Goal: Task Accomplishment & Management: Use online tool/utility

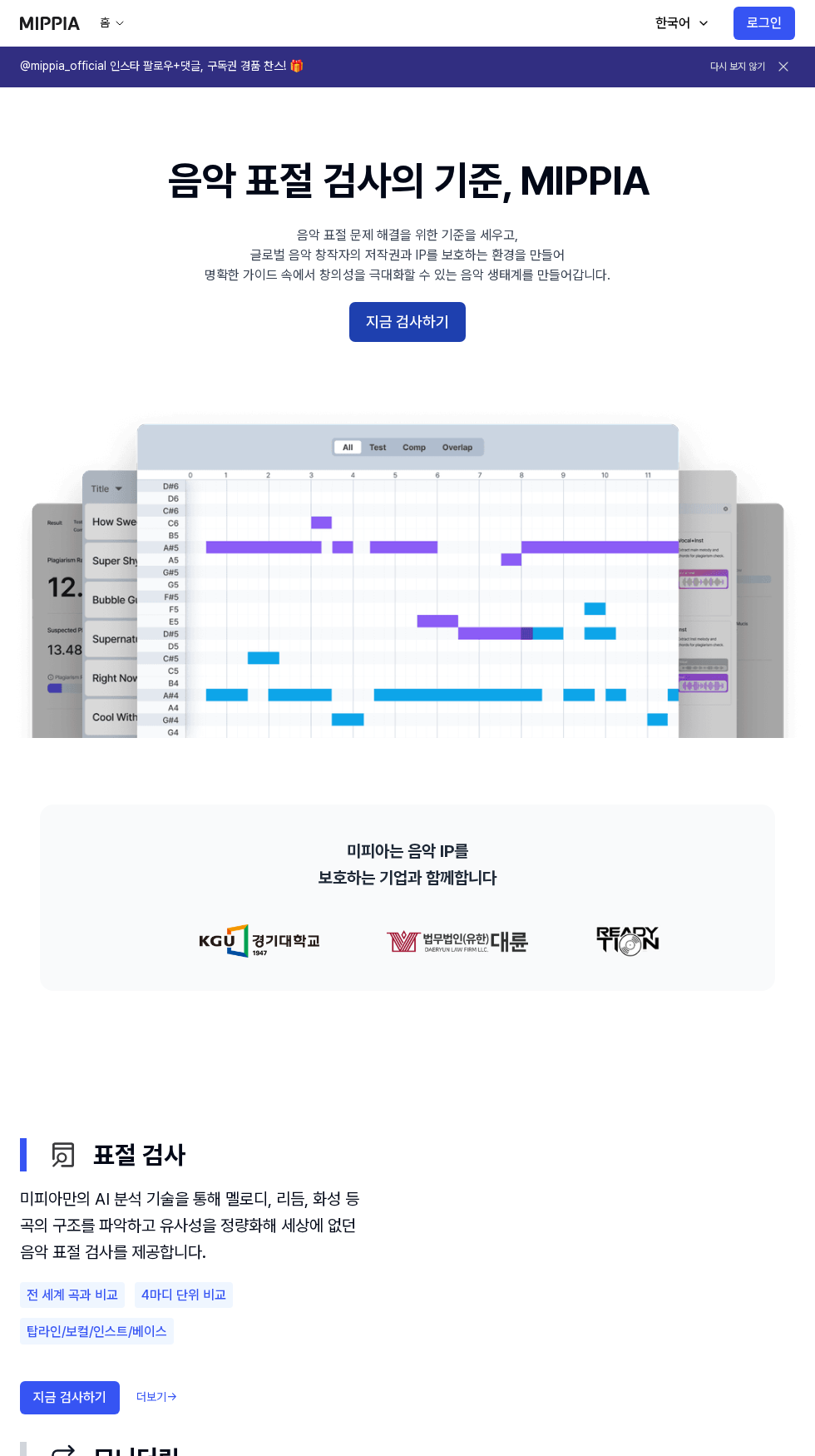
click at [432, 323] on button "지금 검사하기" at bounding box center [407, 321] width 117 height 40
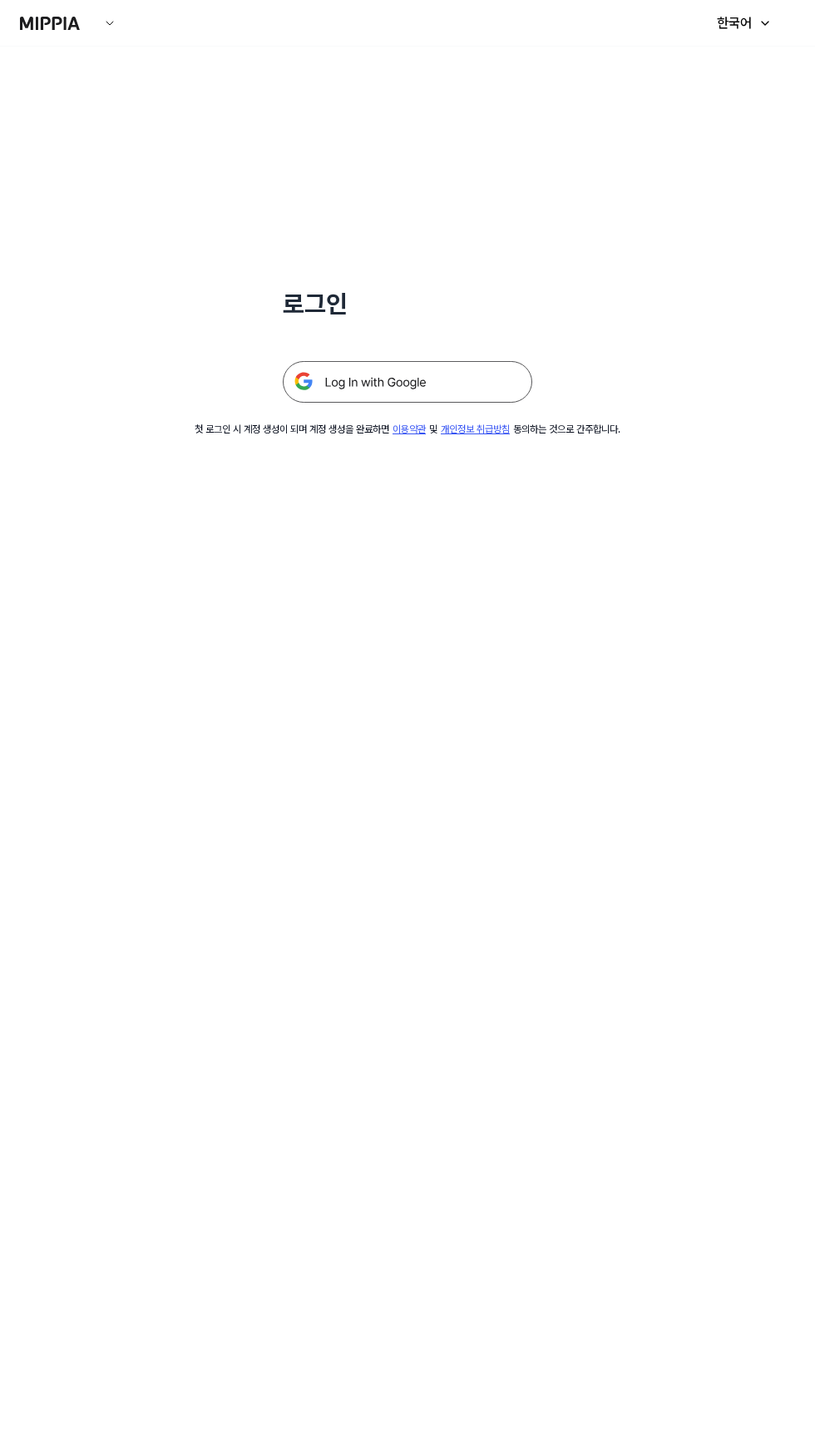
click at [481, 395] on img at bounding box center [407, 382] width 250 height 41
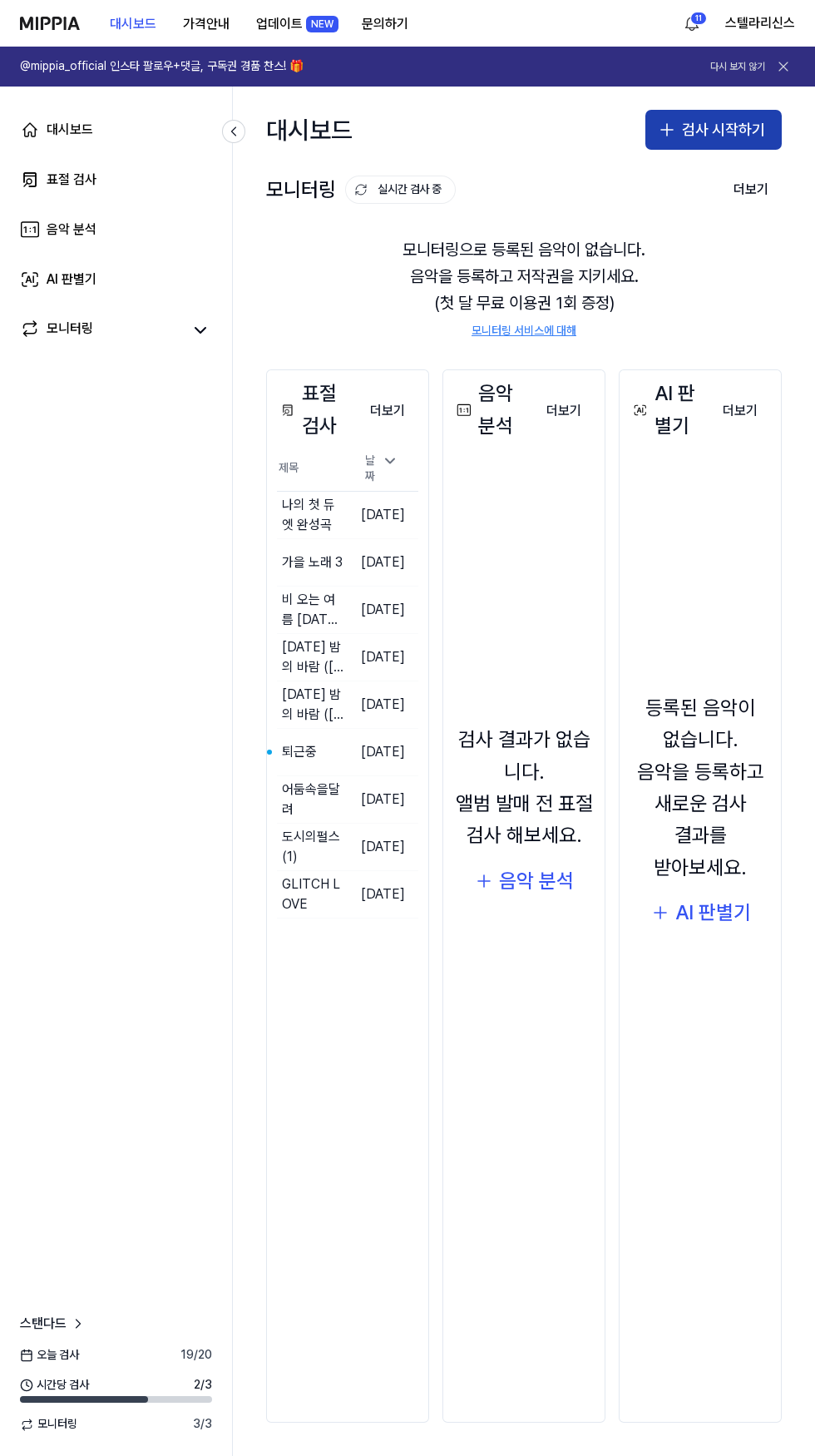
click at [697, 128] on button "검사 시작하기" at bounding box center [714, 130] width 137 height 40
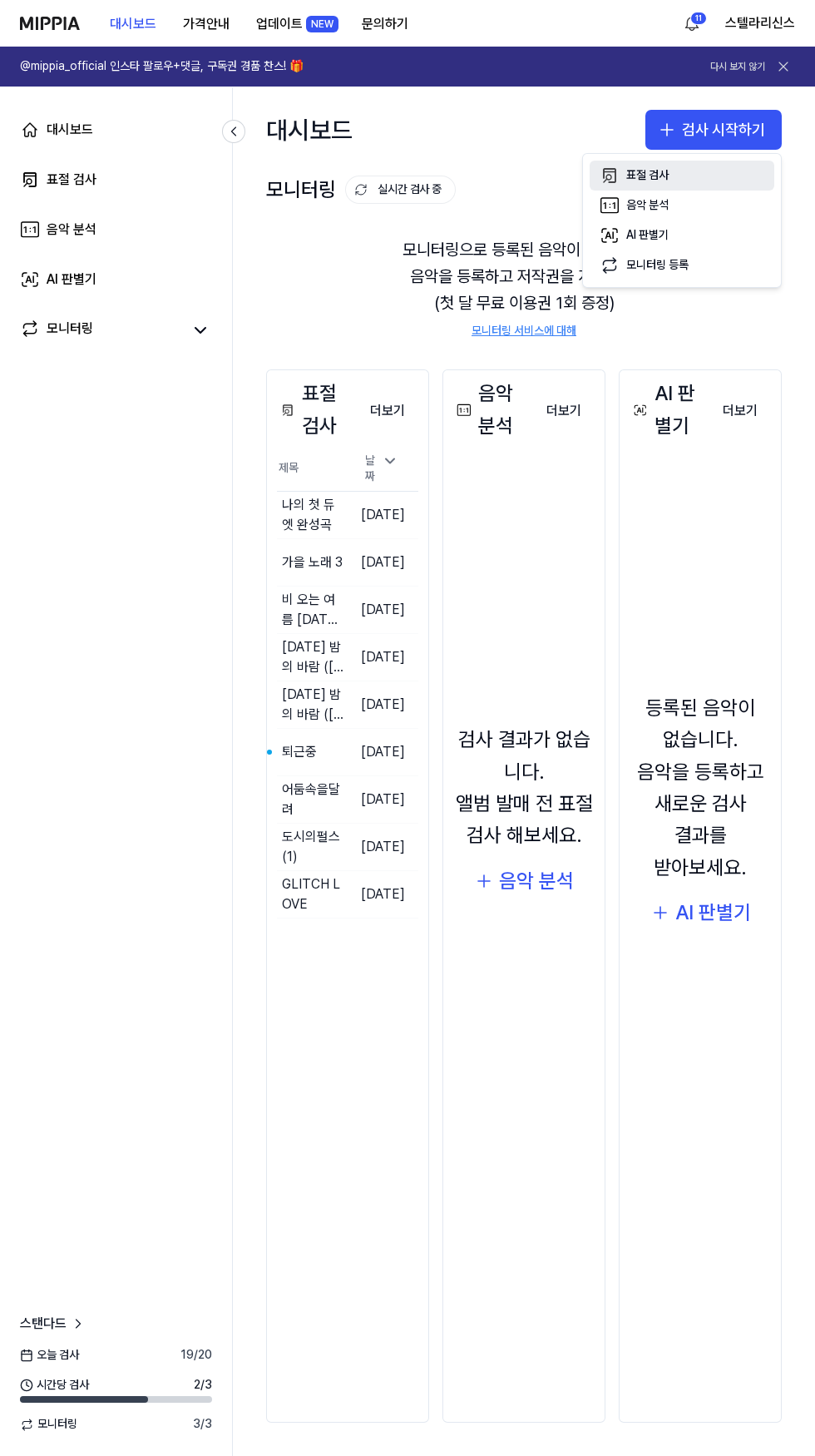
click at [665, 181] on div "표절 검사" at bounding box center [647, 175] width 42 height 16
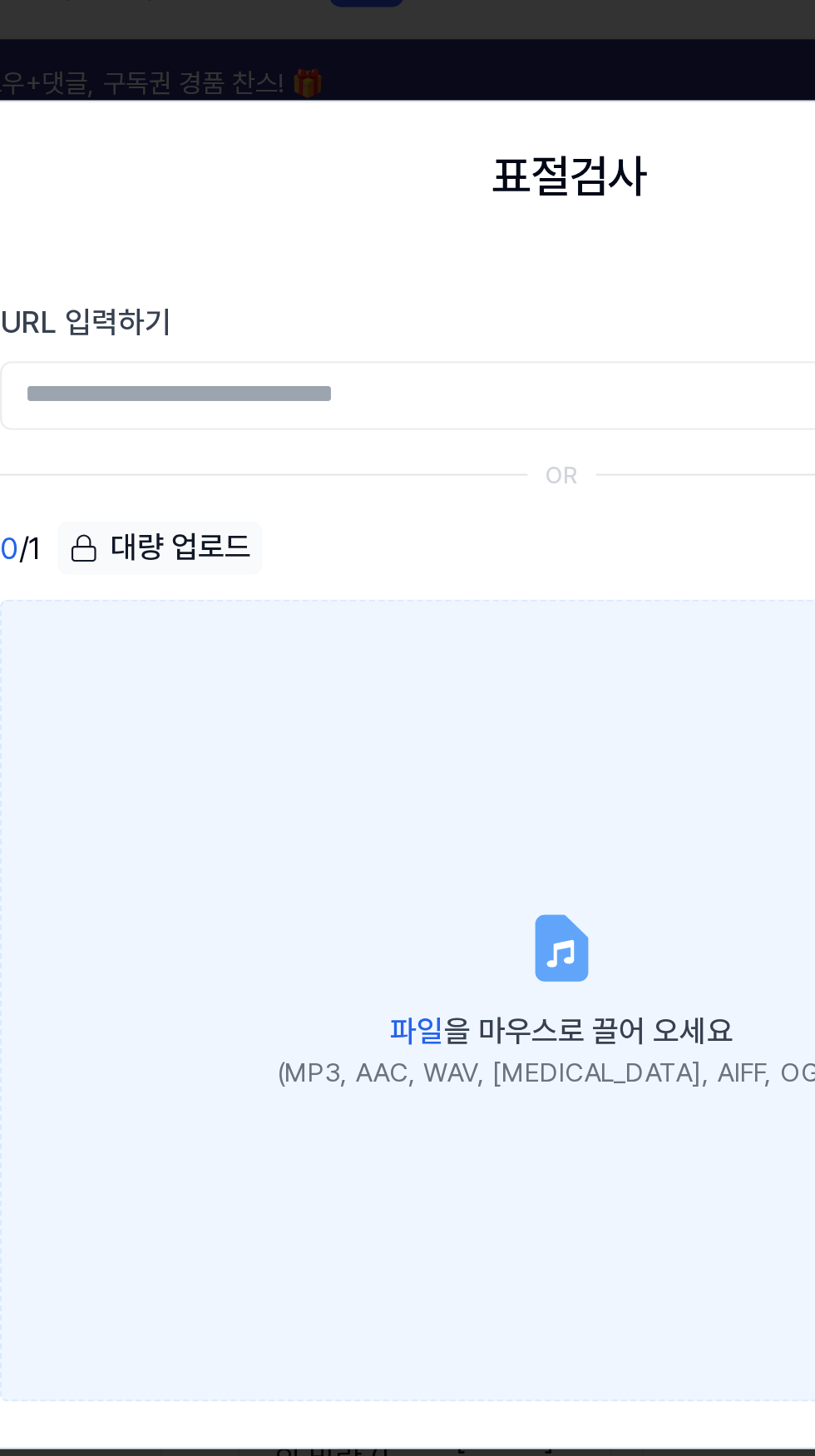
click at [404, 492] on div "(MP3, AAC, WAV, [MEDICAL_DATA], AIFF, OGG)" at bounding box center [408, 498] width 249 height 16
click at [0, 0] on input "파일 을 마우스로 끌어 오세요 (MP3, AAC, WAV, [MEDICAL_DATA], AIFF, OGG)" at bounding box center [0, 0] width 0 height 0
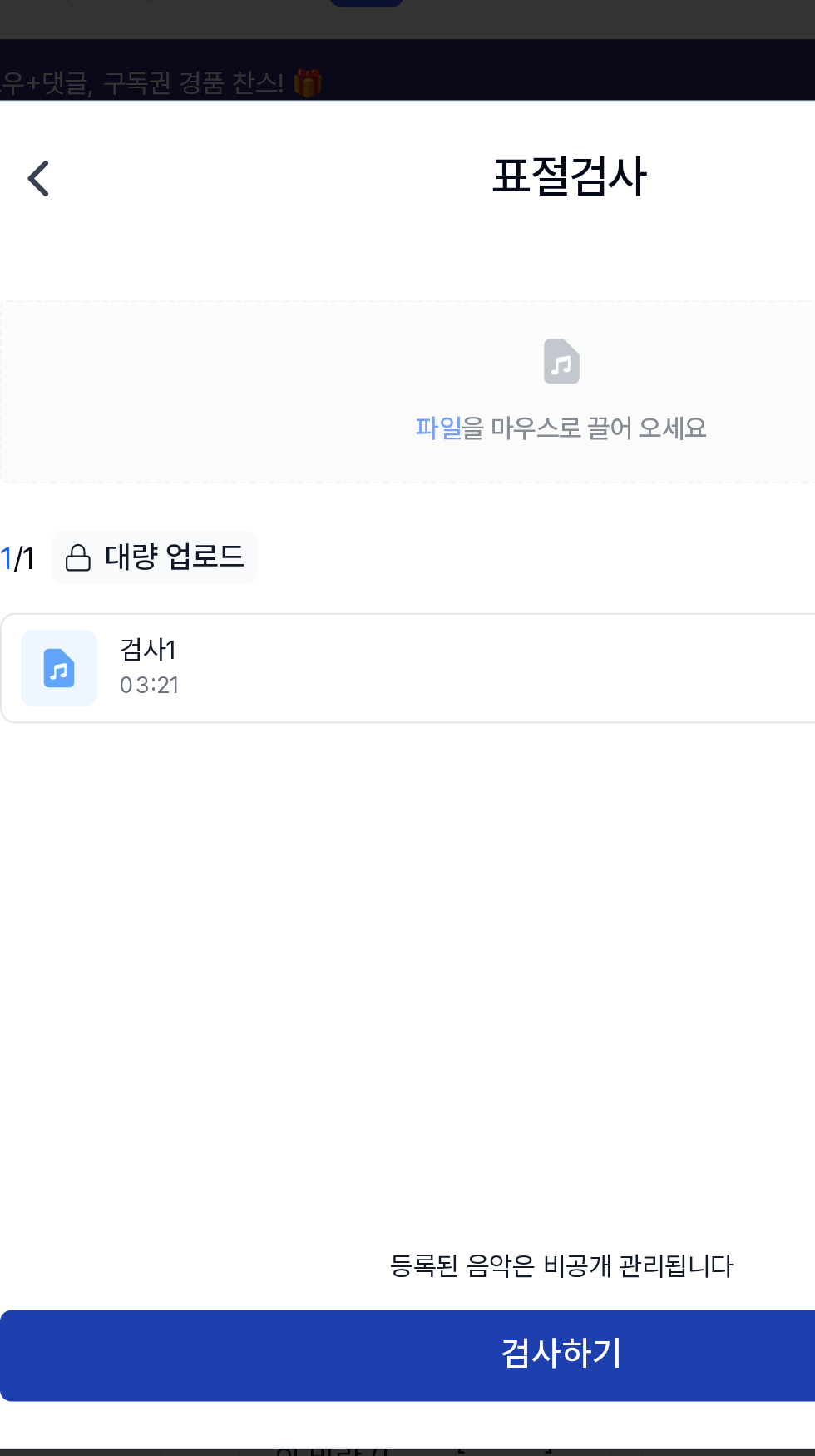
click at [428, 626] on button "검사하기" at bounding box center [408, 621] width 491 height 40
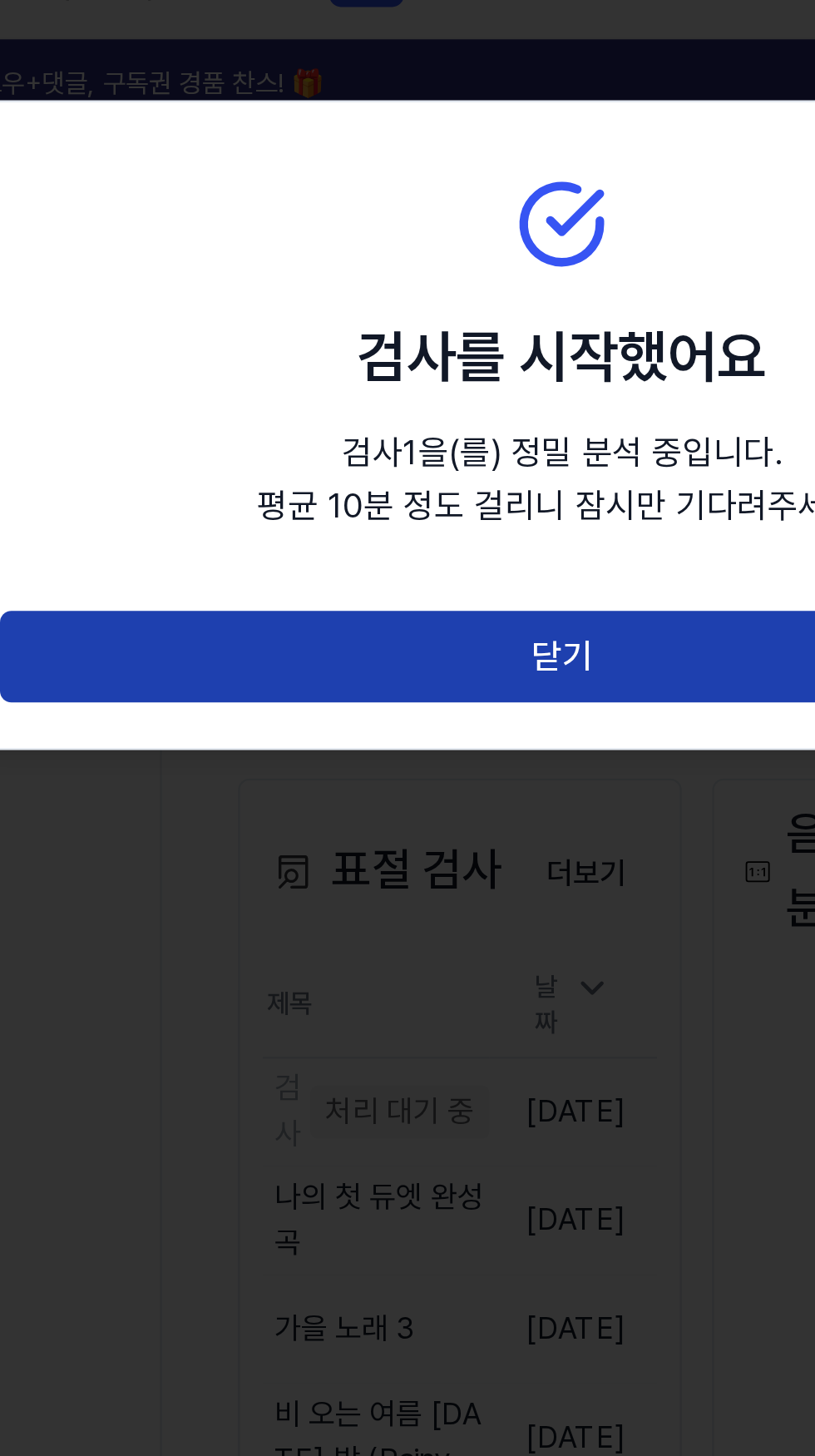
click at [458, 302] on button "닫기" at bounding box center [408, 316] width 491 height 40
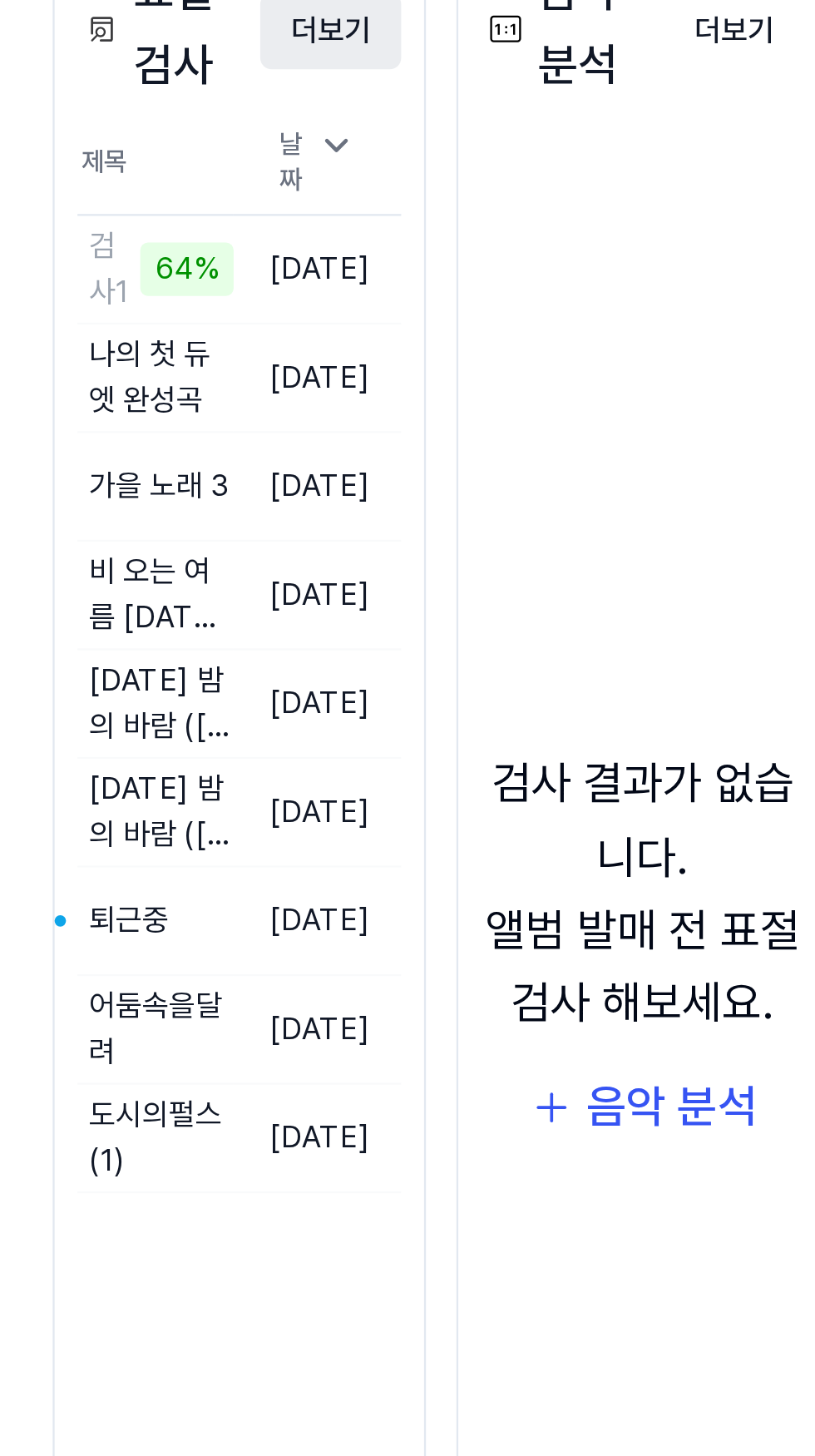
click at [398, 419] on button "더보기" at bounding box center [387, 410] width 61 height 34
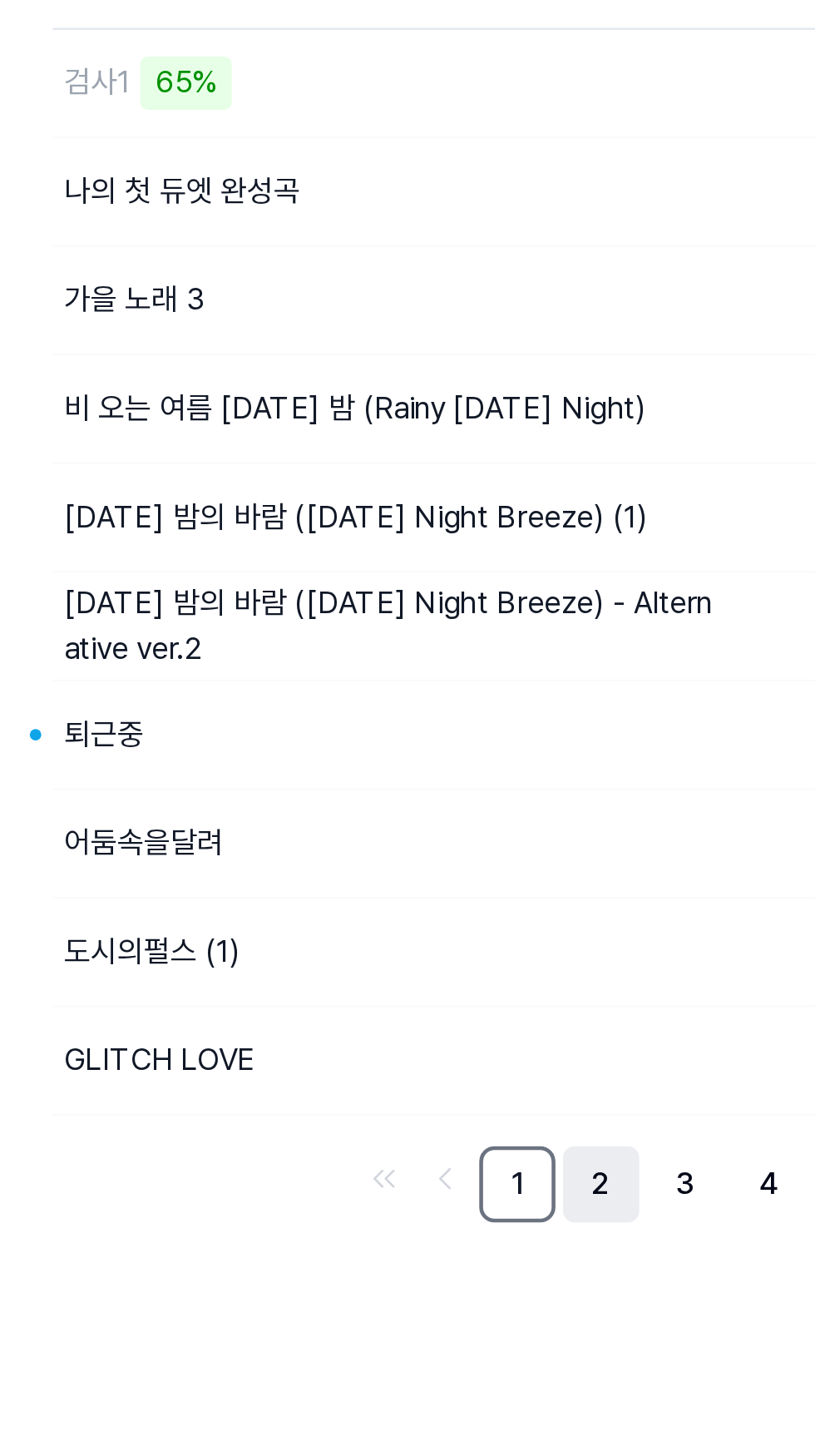
click at [508, 758] on link "2" at bounding box center [506, 751] width 34 height 34
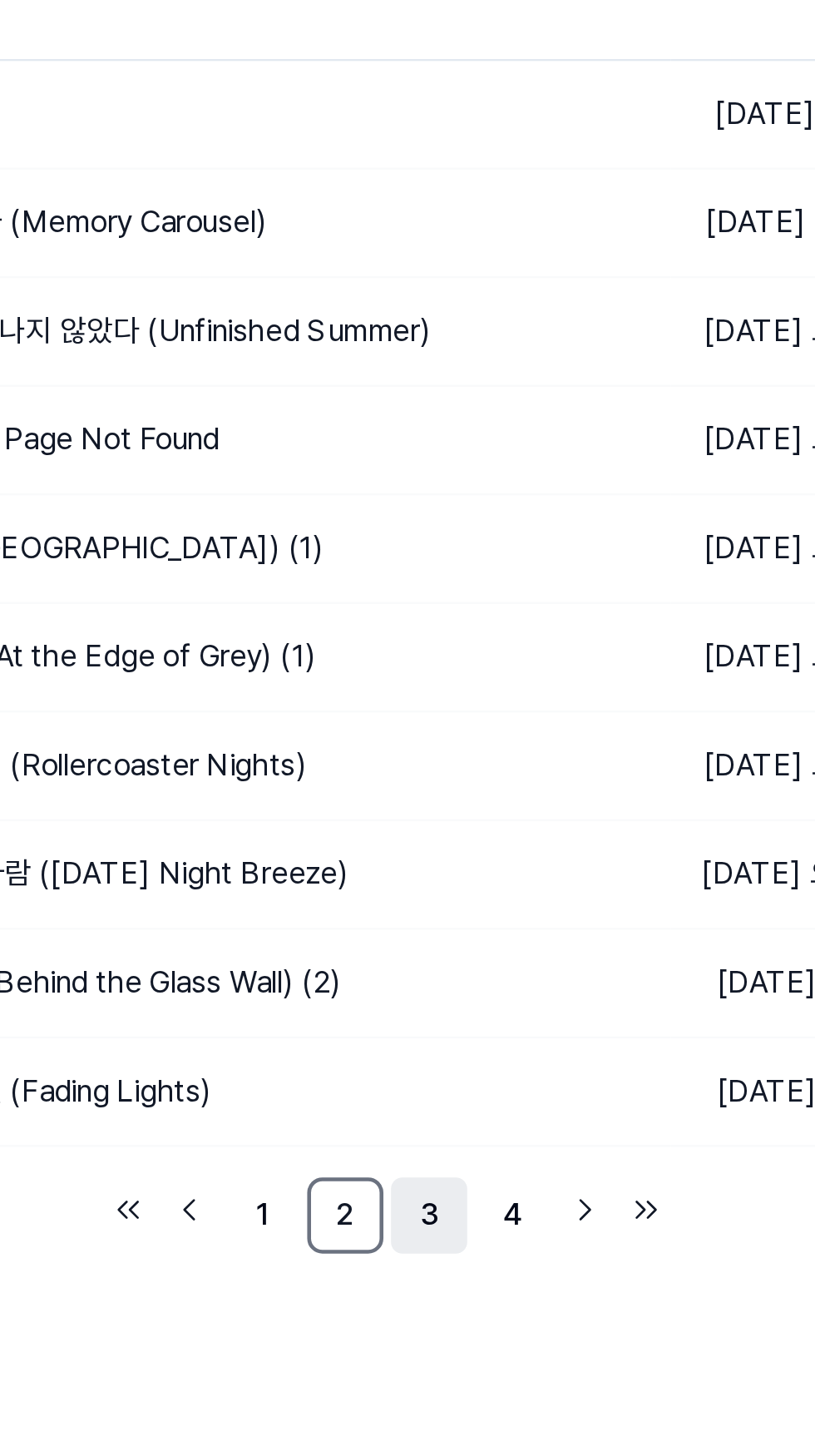
click at [545, 752] on link "3" at bounding box center [542, 751] width 34 height 34
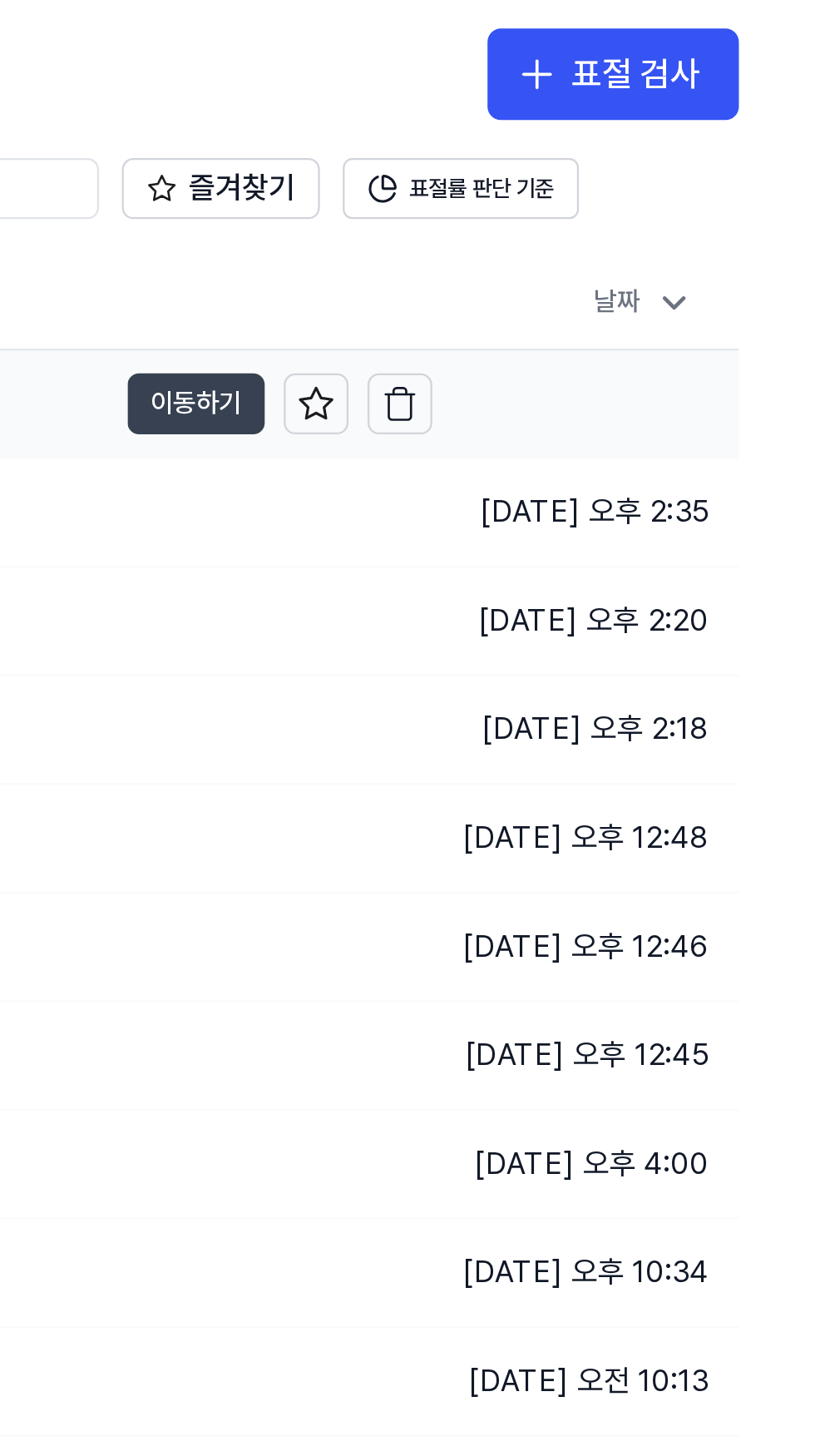
click at [527, 258] on button "이동하기" at bounding box center [544, 270] width 60 height 27
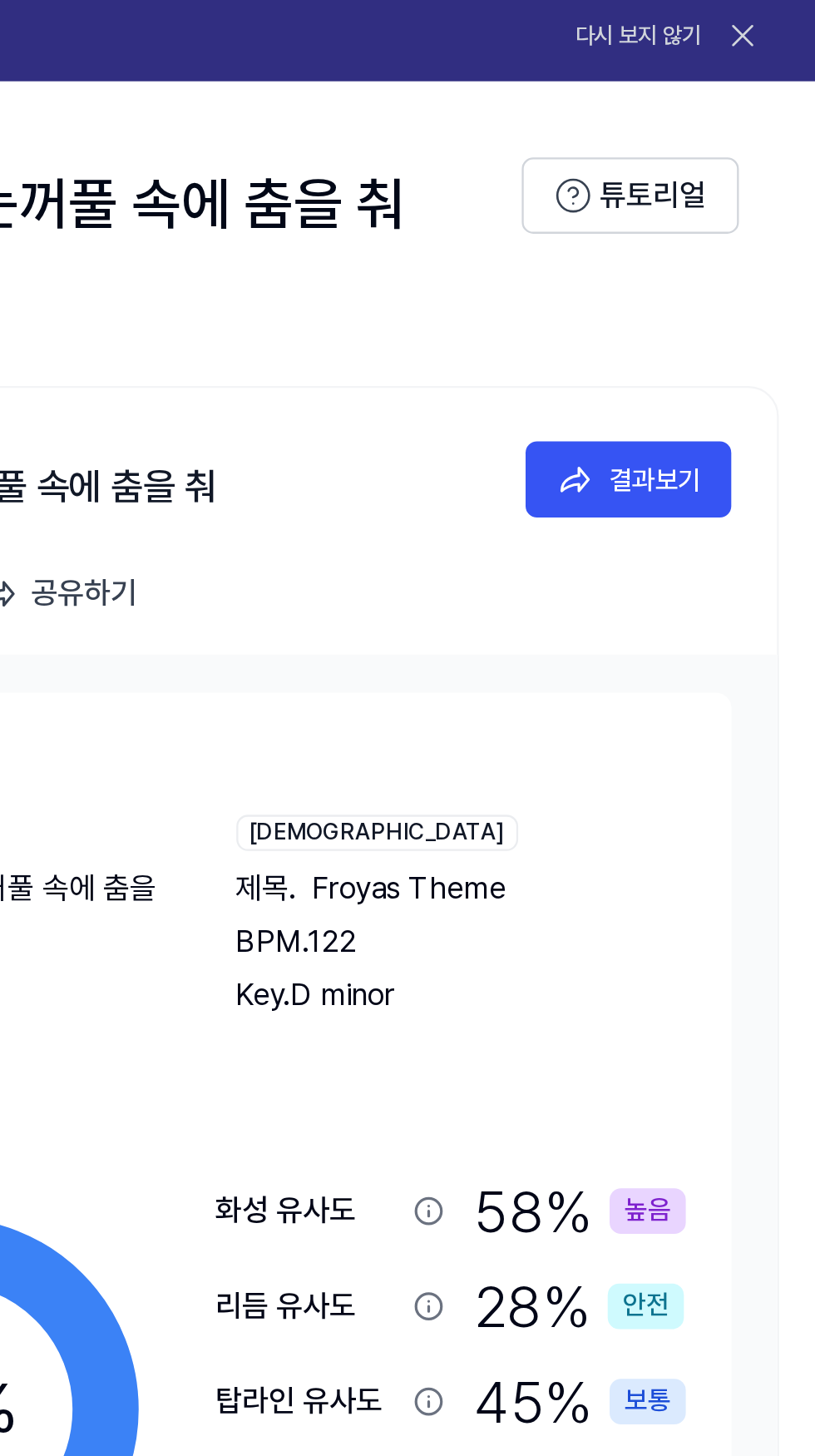
scroll to position [0, 735]
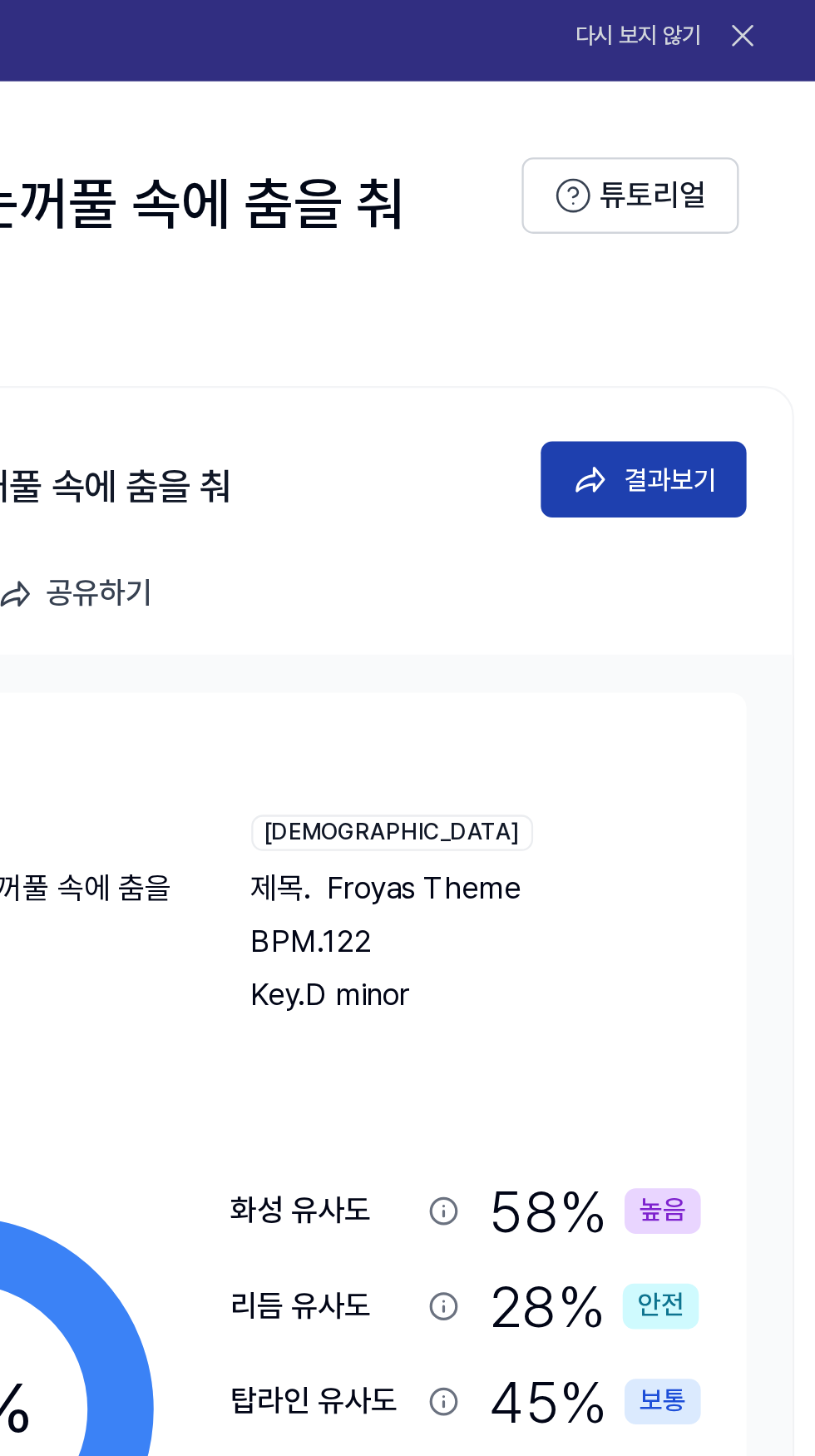
click at [767, 254] on div "결과보기" at bounding box center [752, 260] width 40 height 18
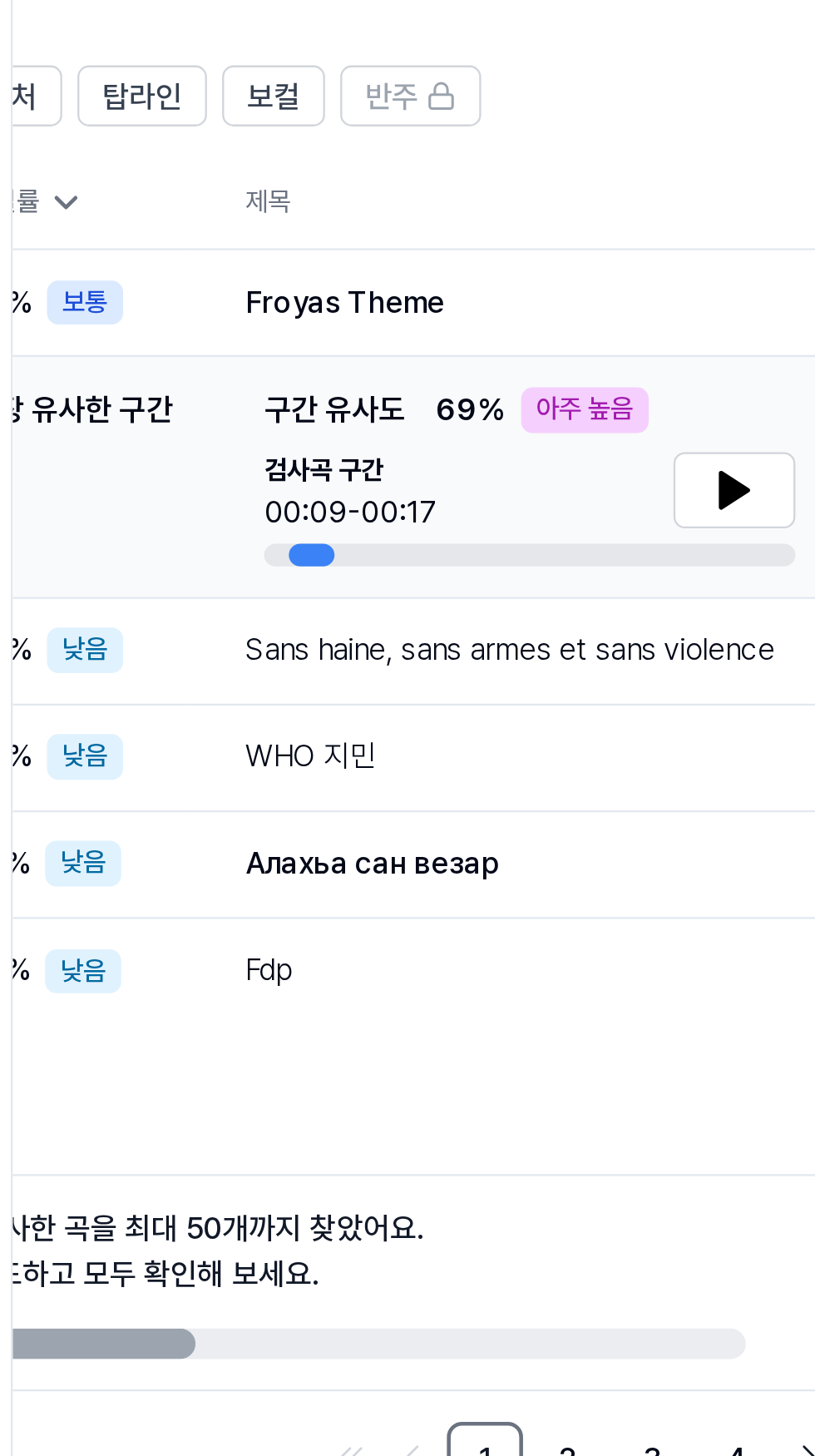
scroll to position [0, 118]
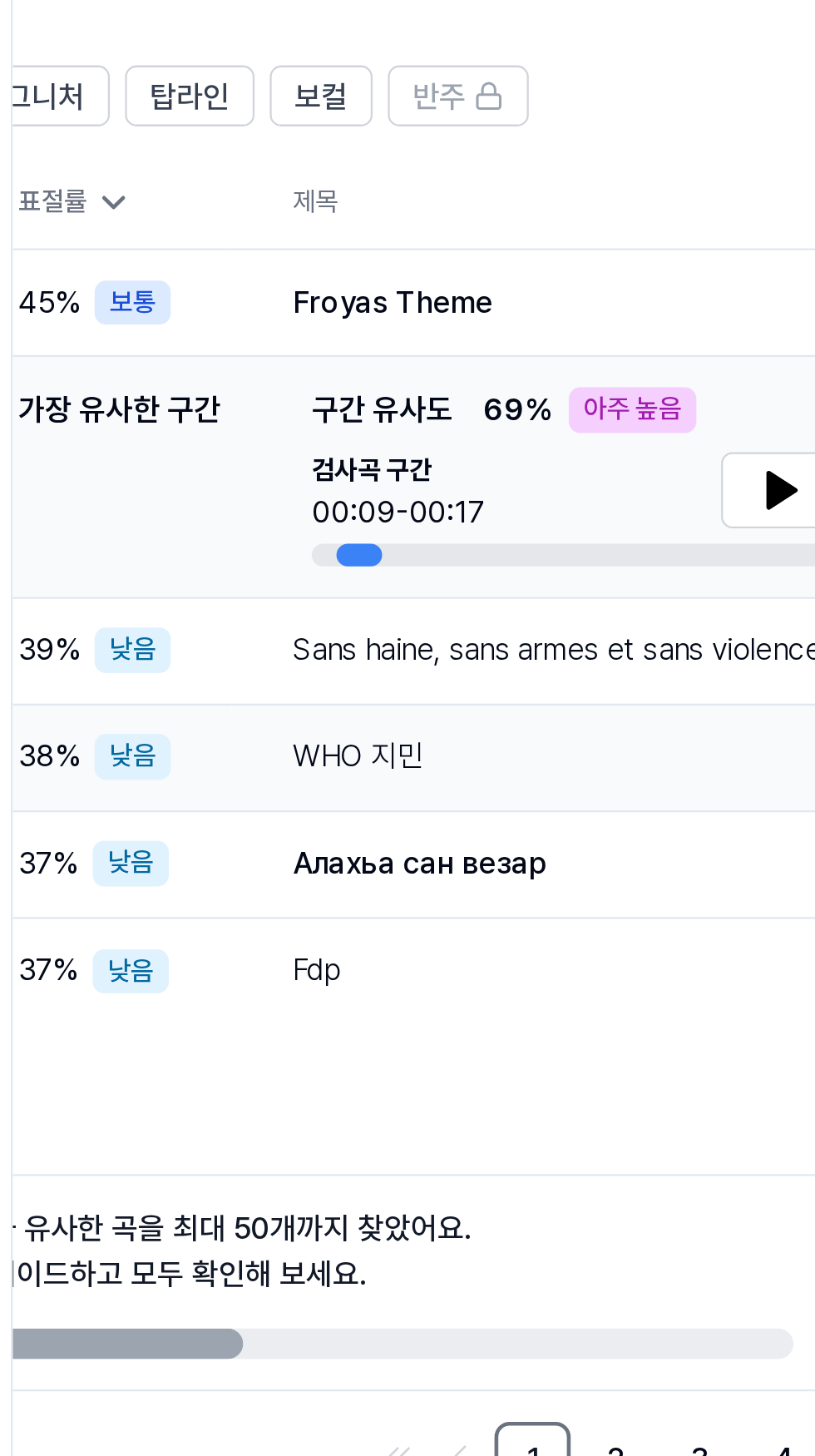
click at [498, 510] on div "WHO 지민 결과보기" at bounding box center [602, 521] width 493 height 27
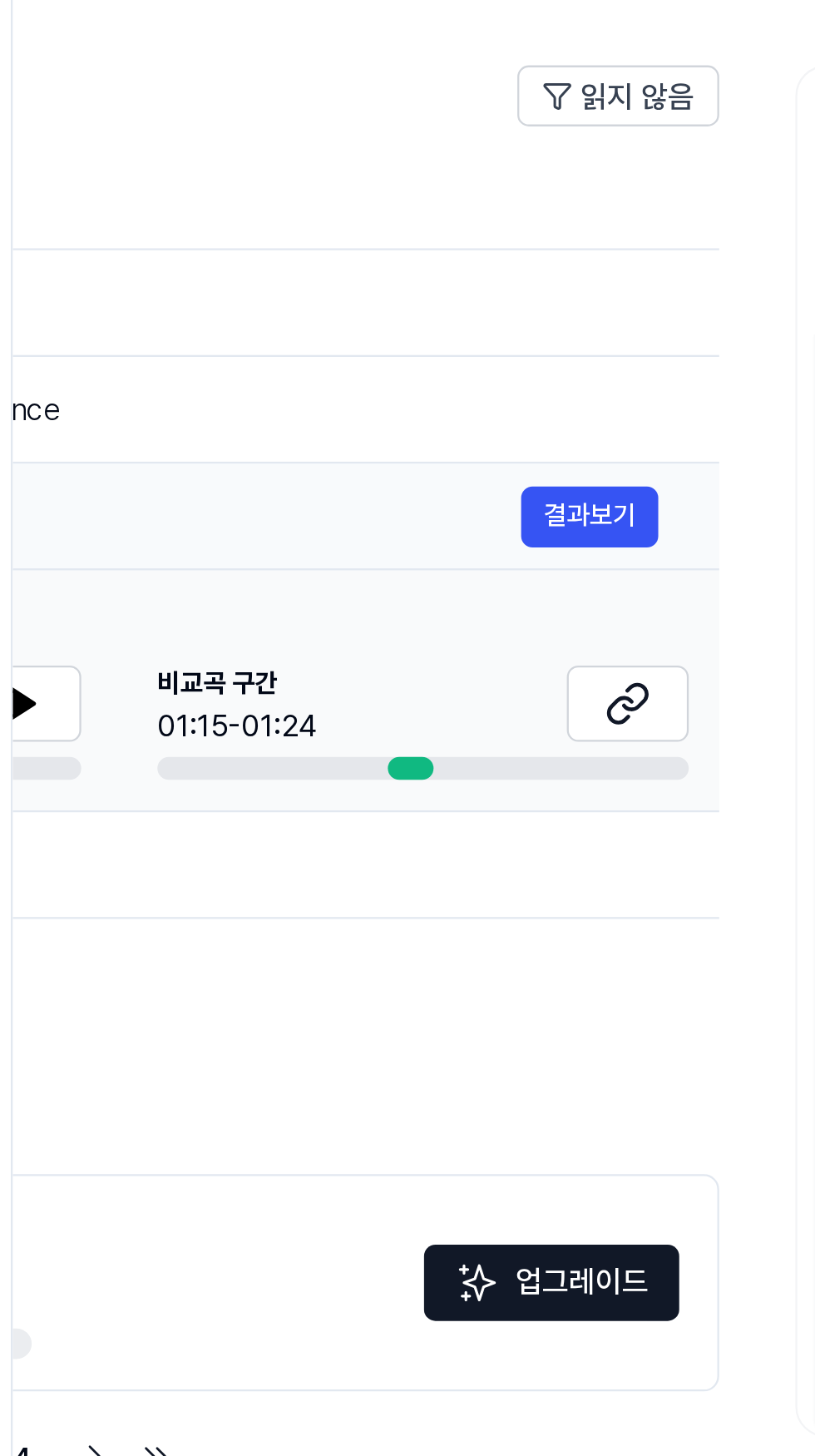
scroll to position [0, 449]
click at [512, 497] on icon at bounding box center [502, 498] width 20 height 20
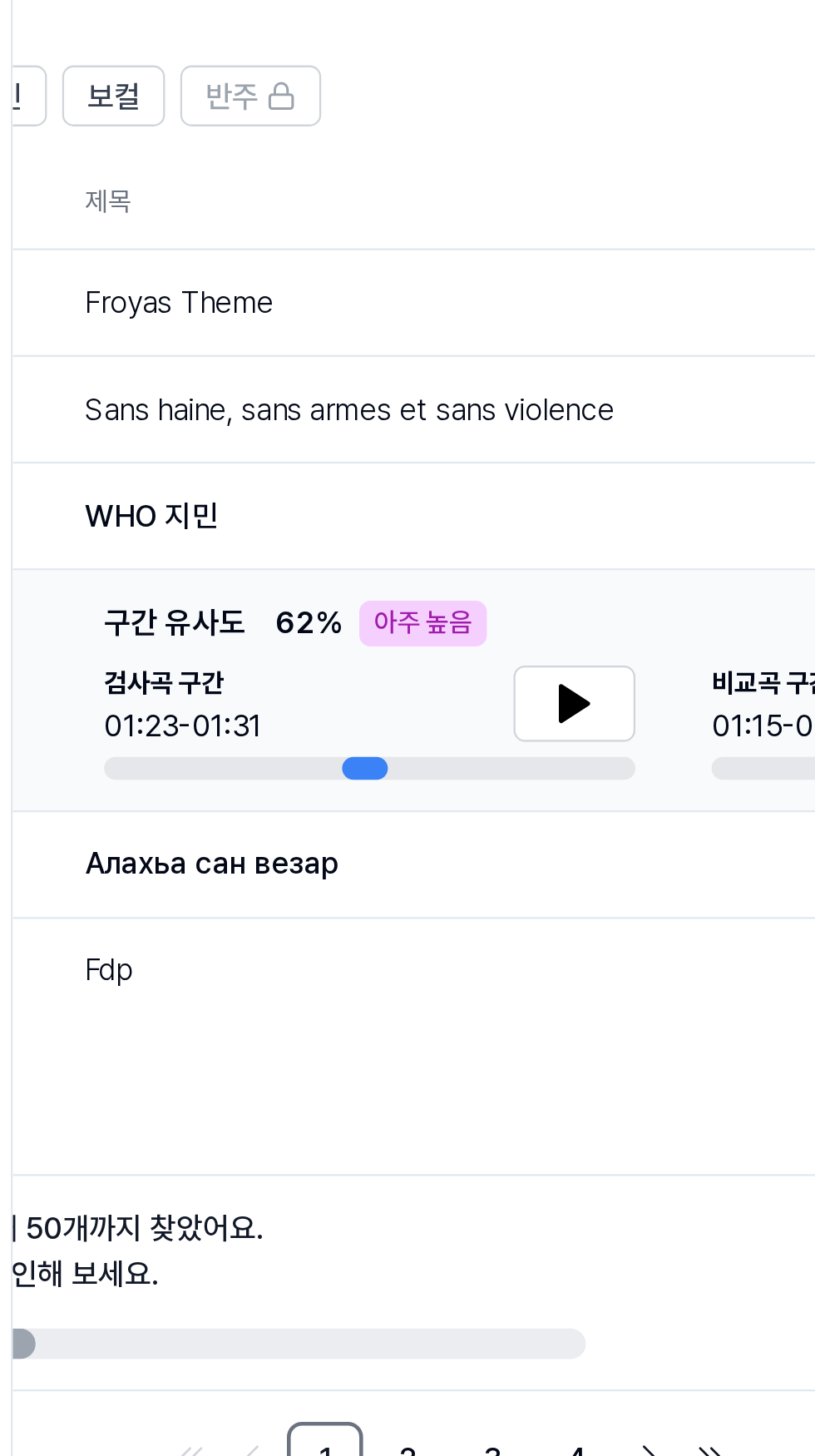
scroll to position [0, 225]
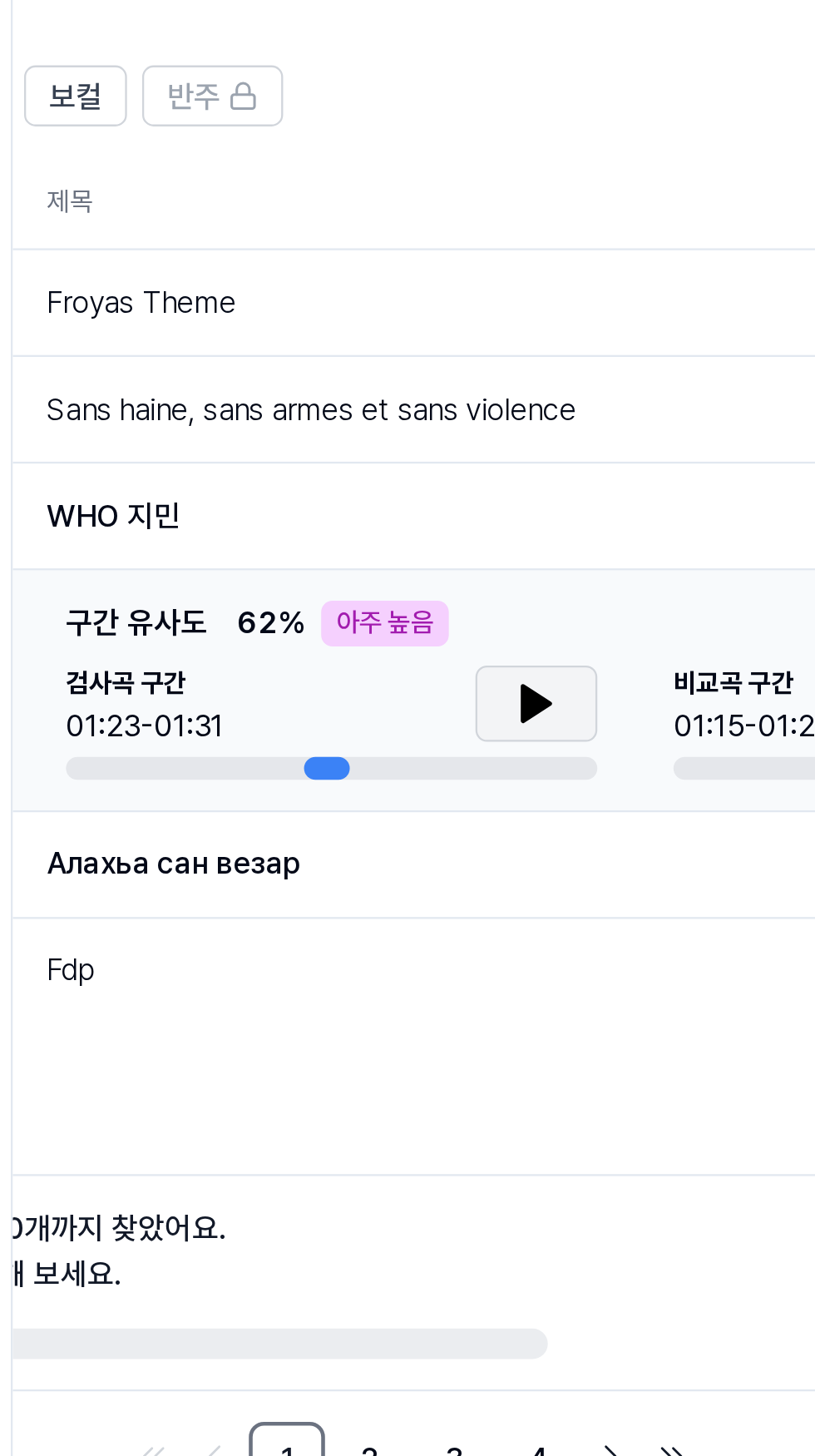
click at [465, 488] on icon at bounding box center [462, 498] width 20 height 20
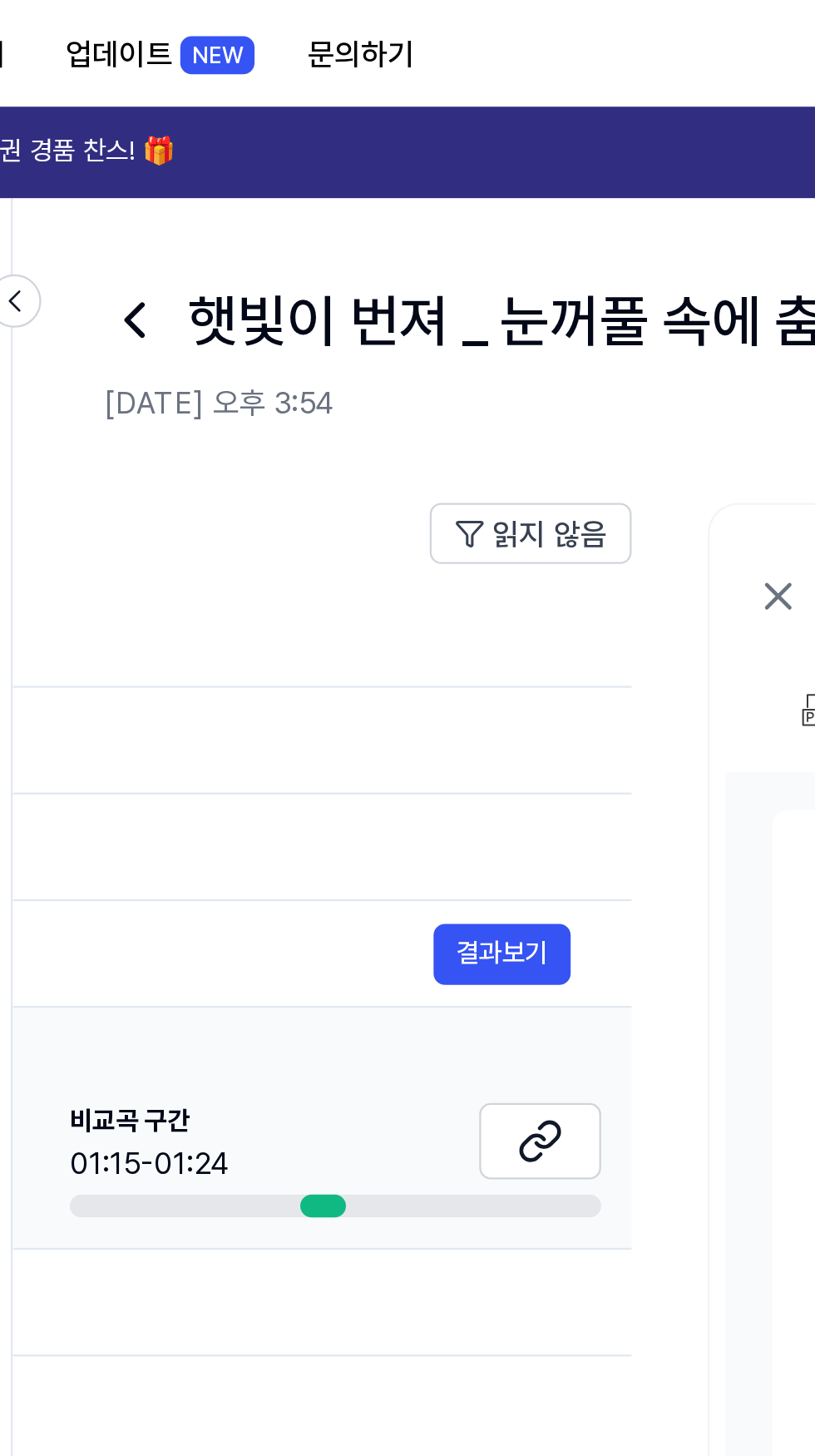
scroll to position [0, 489]
click at [464, 496] on icon at bounding box center [462, 498] width 20 height 20
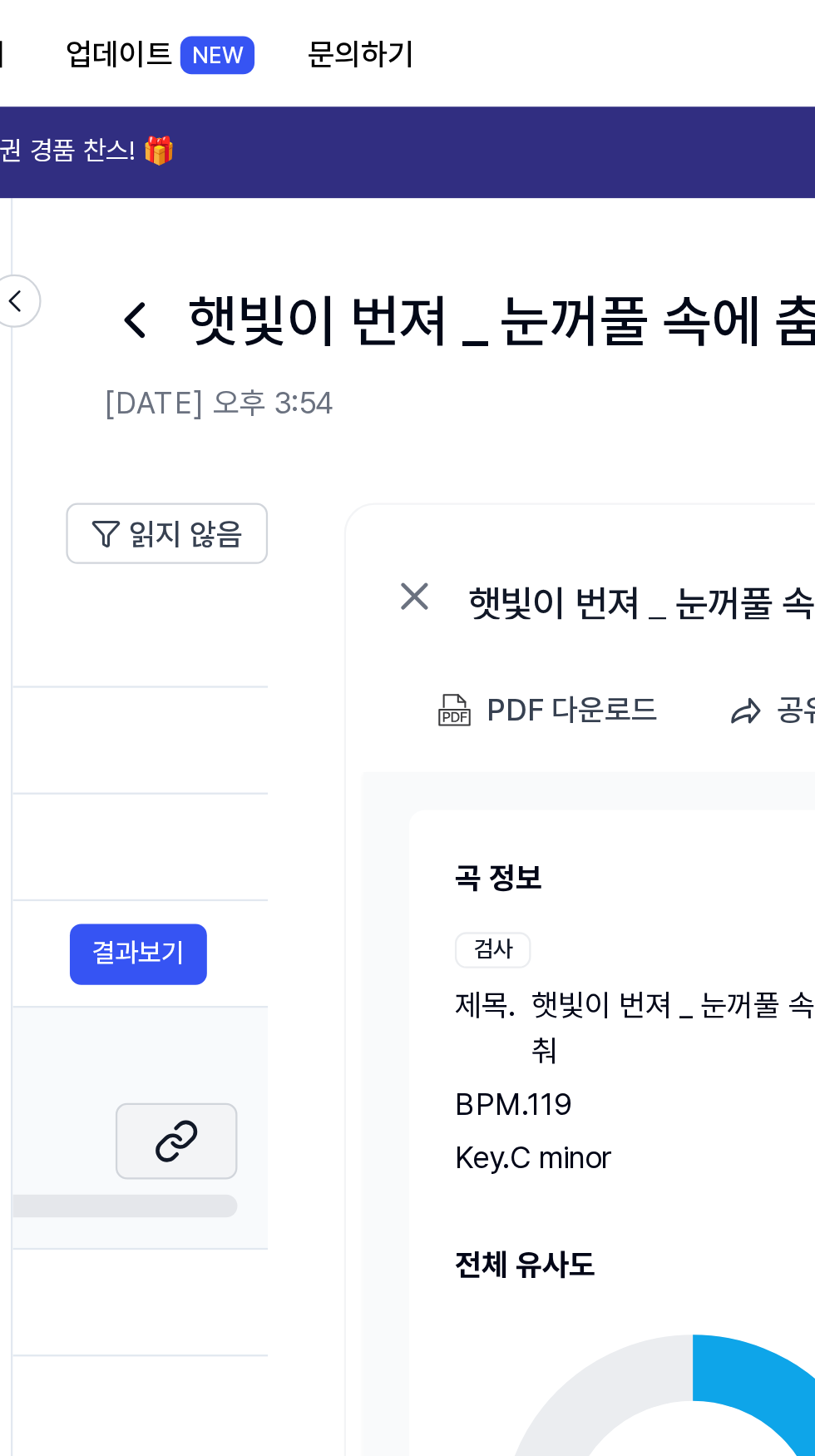
scroll to position [0, 759]
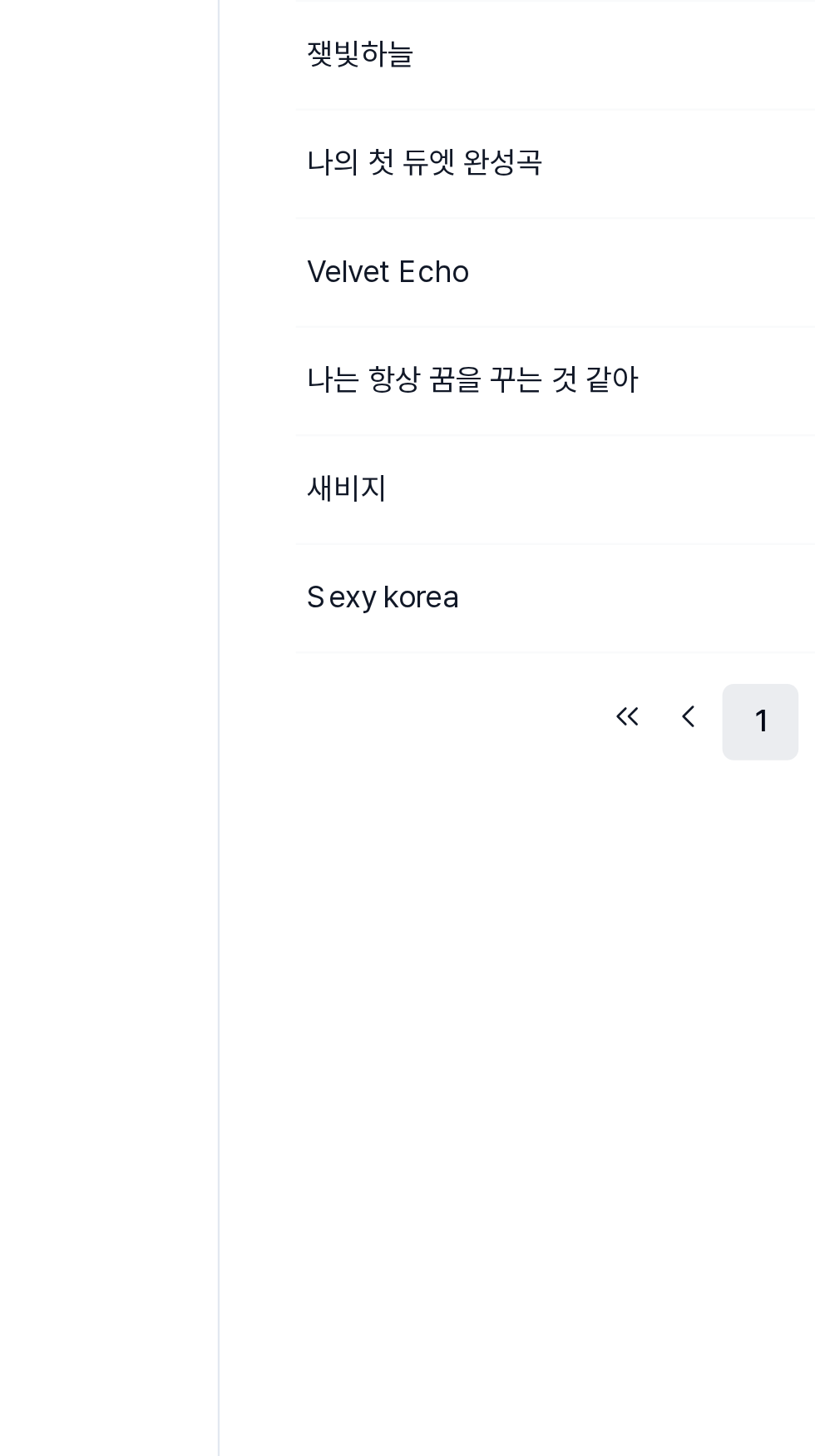
click at [459, 743] on link "1" at bounding box center [469, 751] width 34 height 34
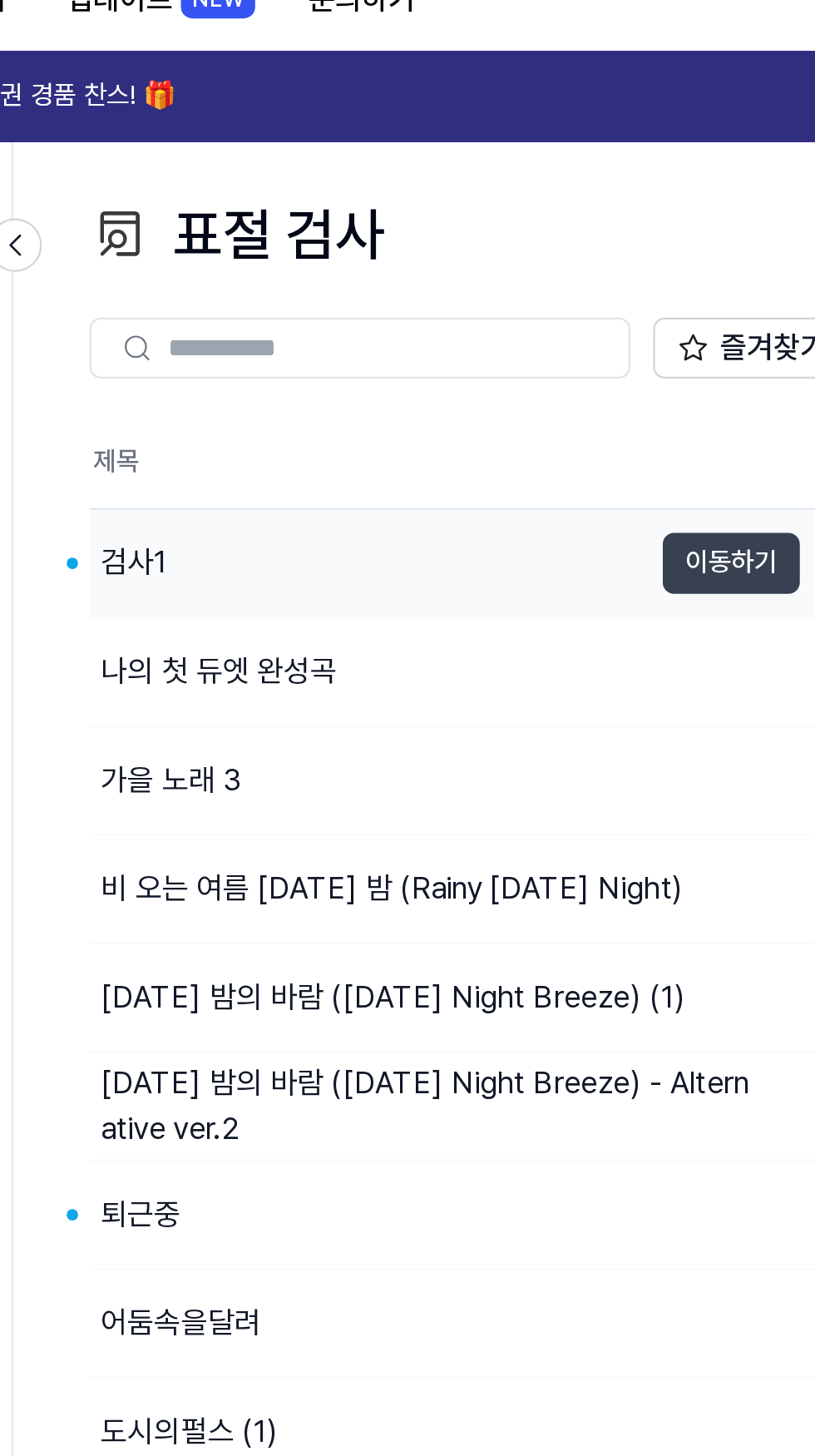
click at [517, 280] on button "이동하기" at bounding box center [546, 270] width 60 height 27
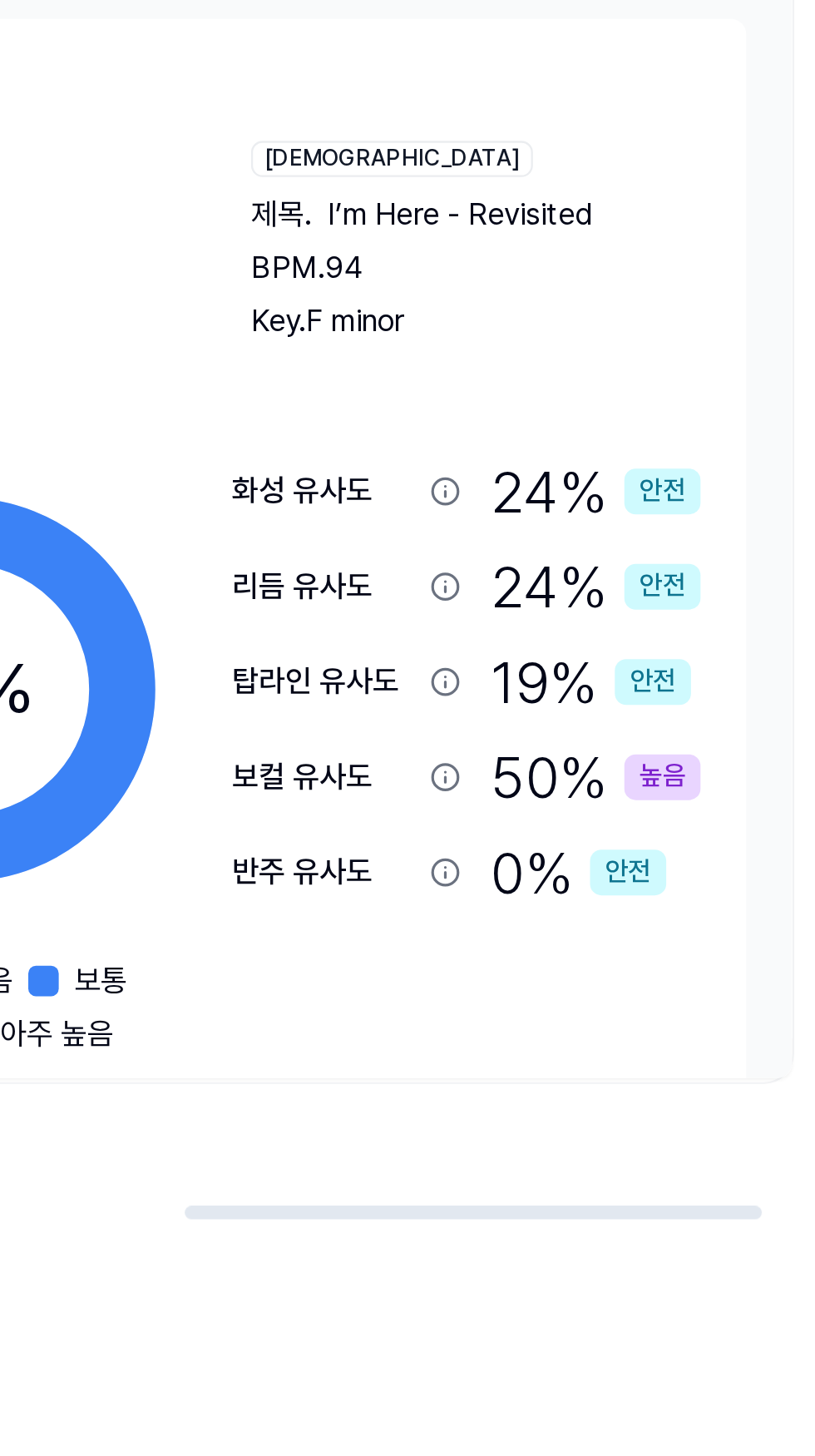
scroll to position [0, 759]
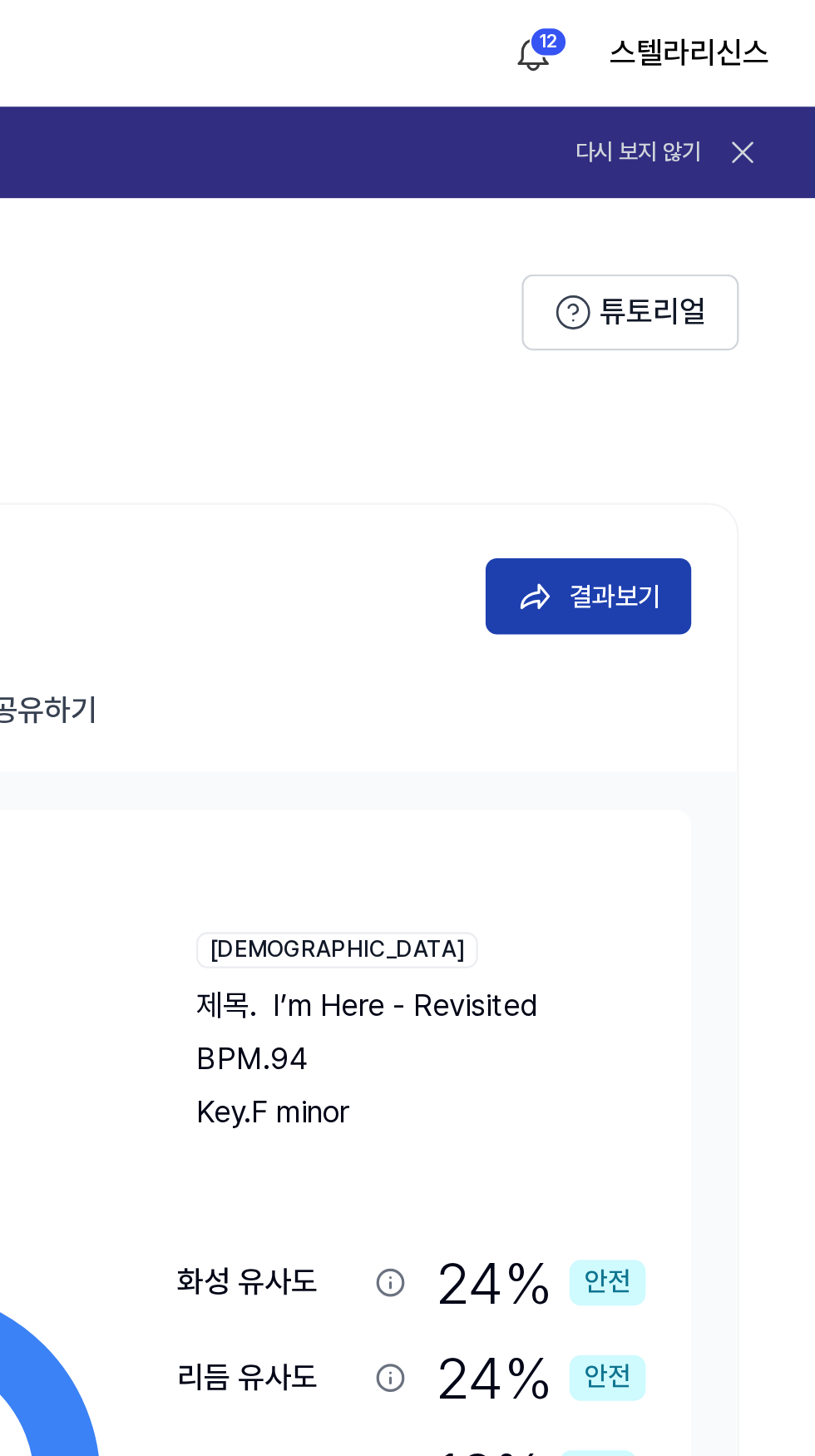
click at [732, 261] on div "결과보기" at bounding box center [728, 260] width 40 height 18
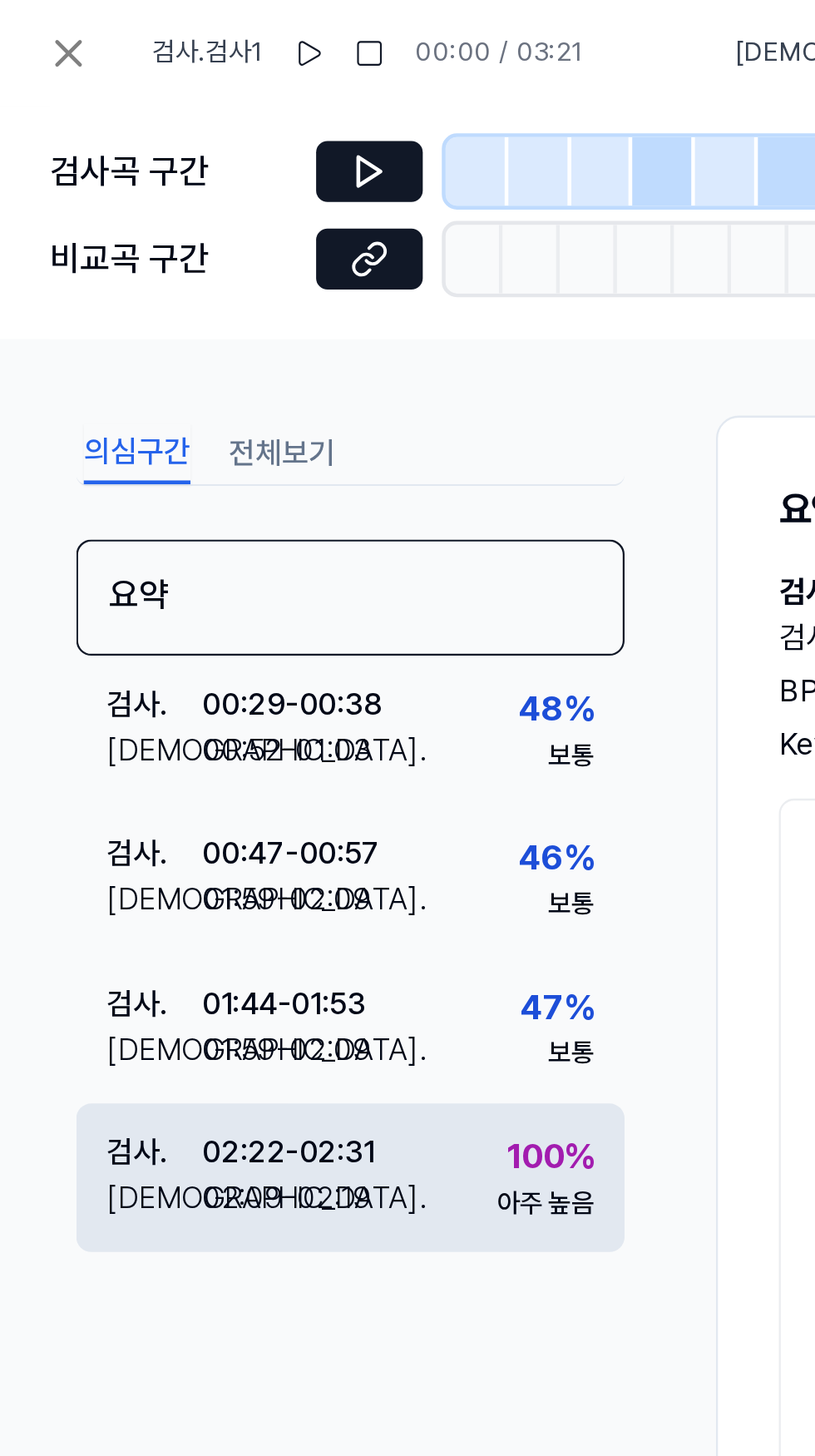
click at [132, 508] on div "02:22 - 02:31" at bounding box center [126, 503] width 76 height 20
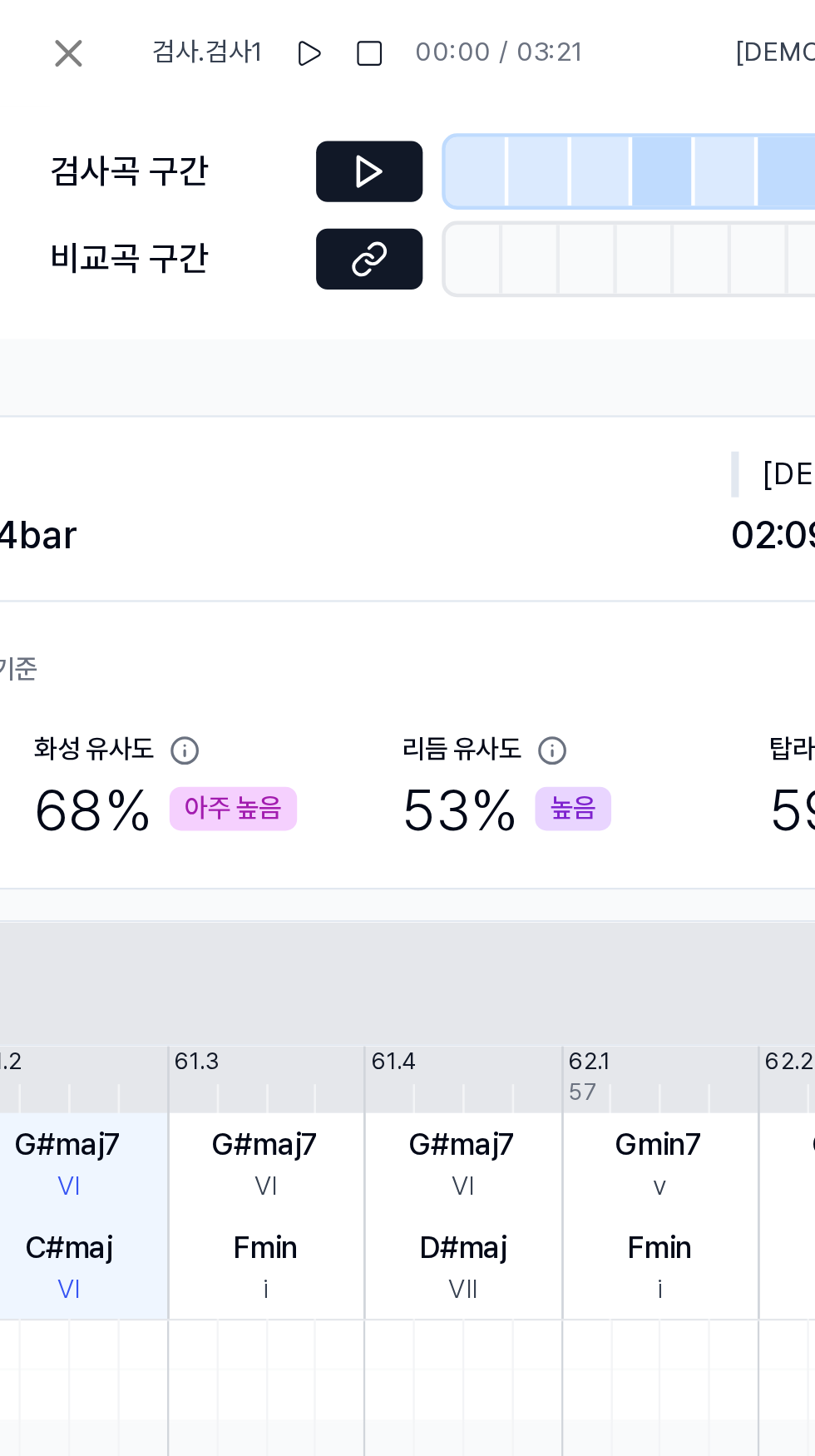
scroll to position [0, 529]
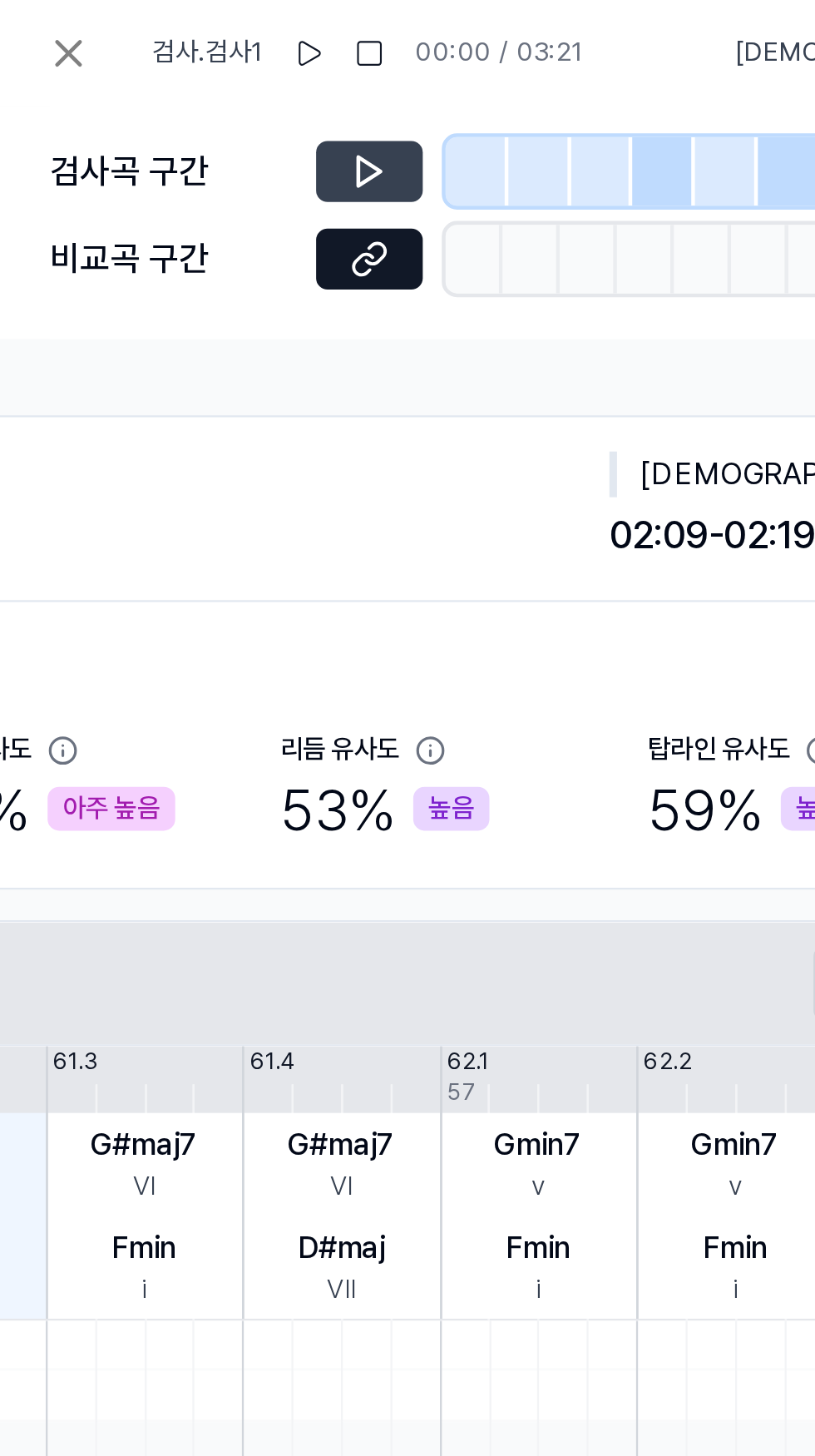
click at [164, 71] on icon at bounding box center [161, 74] width 16 height 16
click at [169, 116] on button at bounding box center [162, 113] width 47 height 27
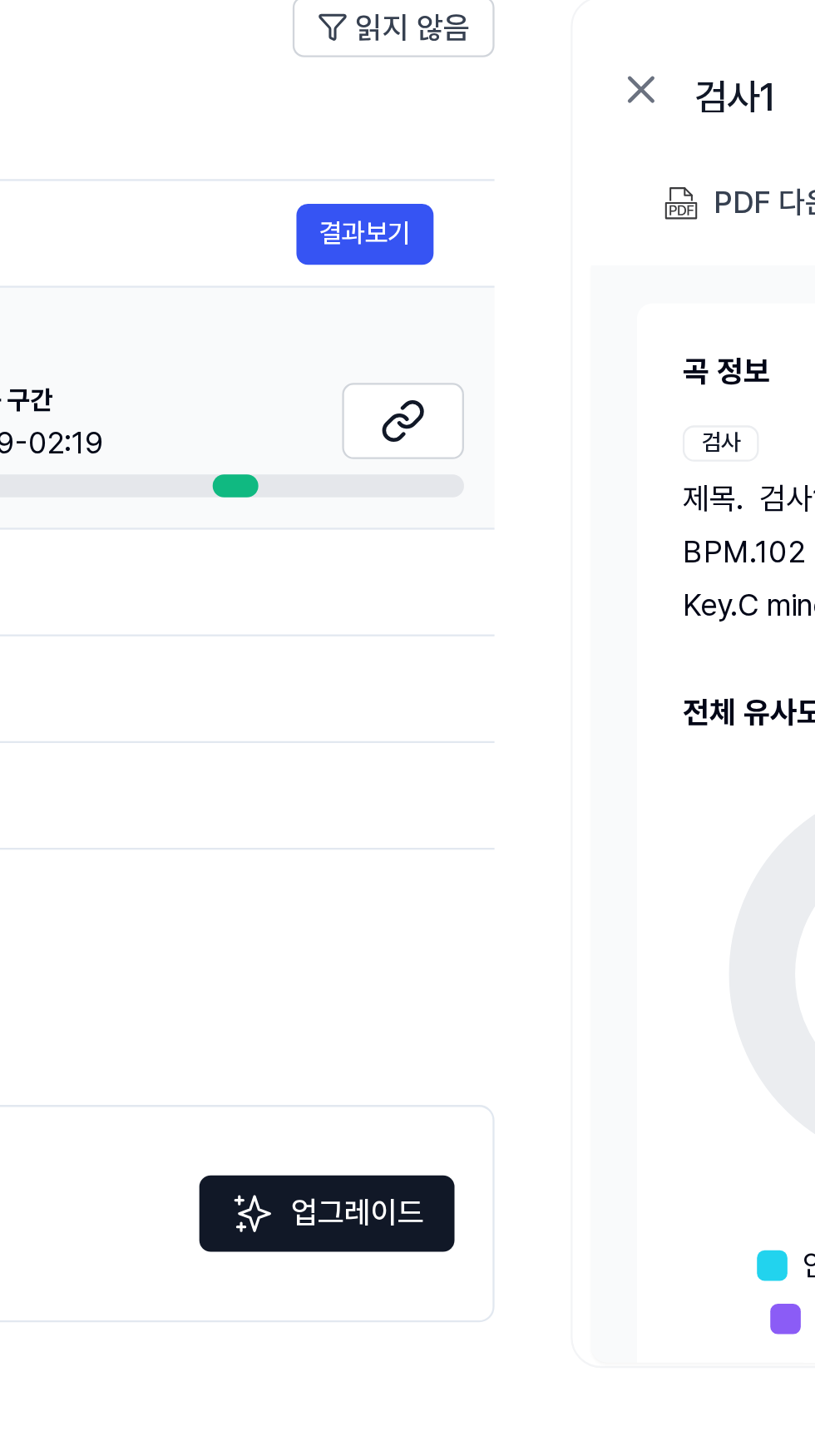
scroll to position [0, 534]
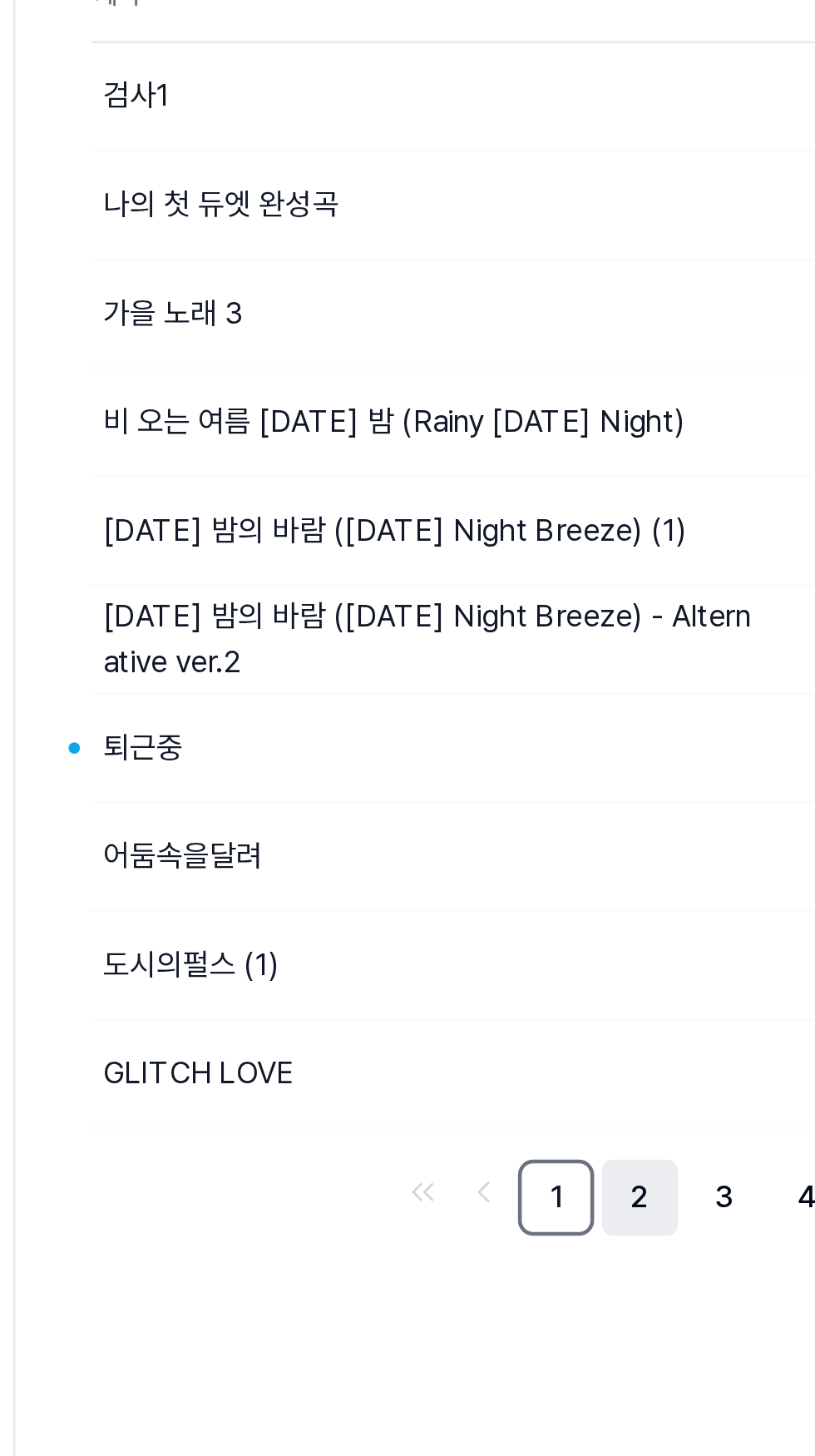
click at [508, 758] on link "2" at bounding box center [506, 751] width 34 height 34
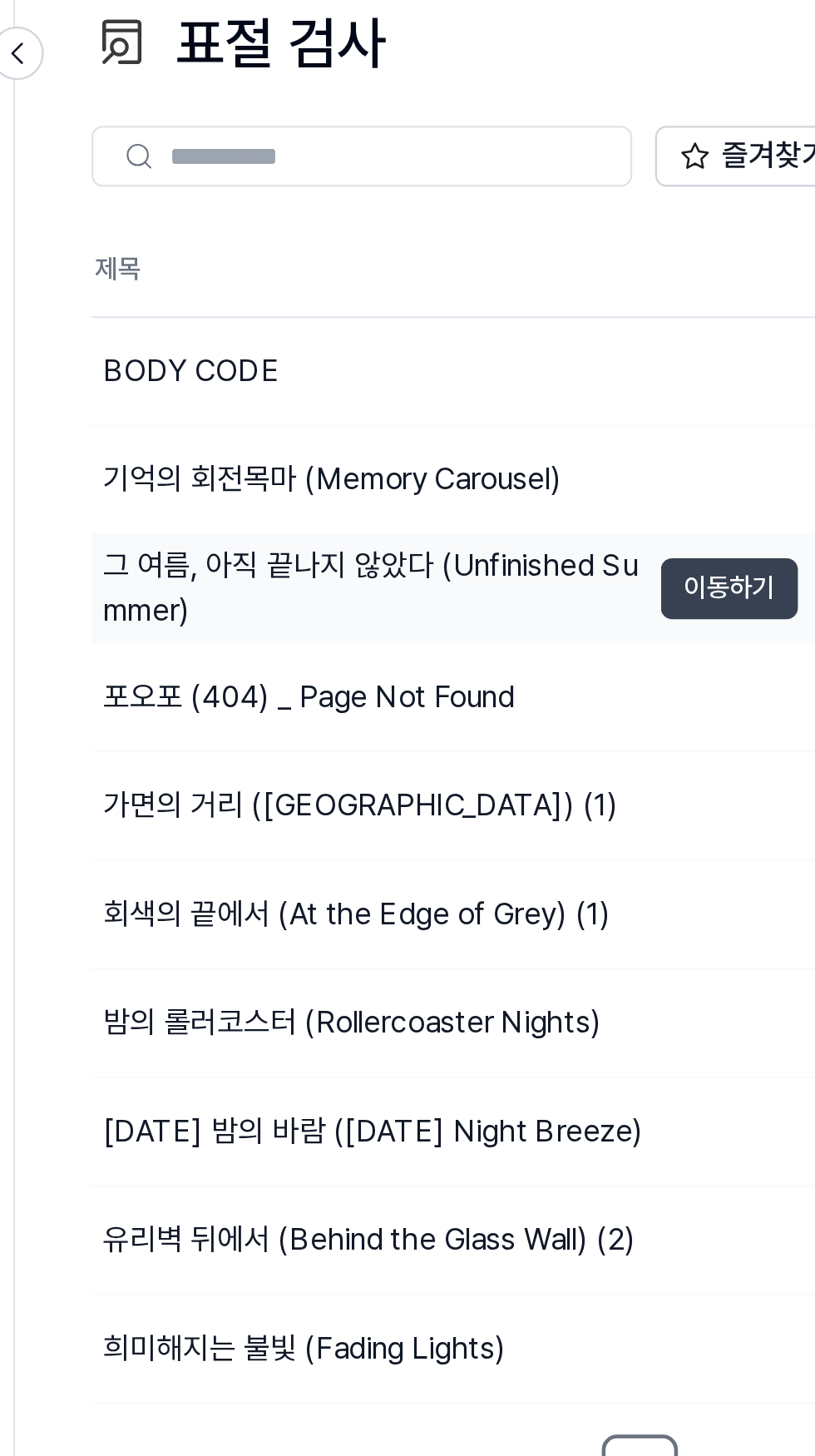
click at [515, 368] on button "이동하기" at bounding box center [544, 365] width 60 height 27
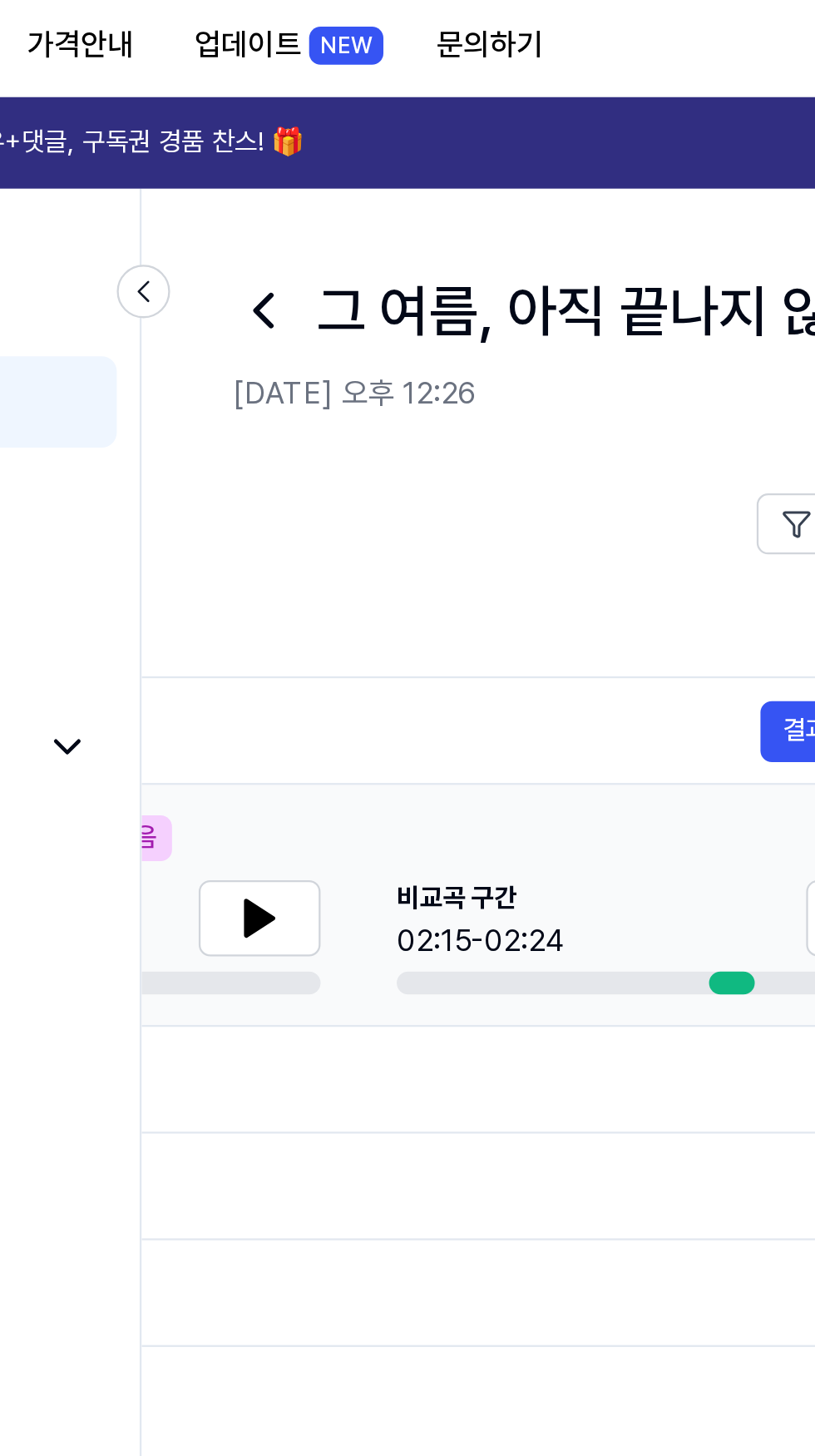
scroll to position [0, 372]
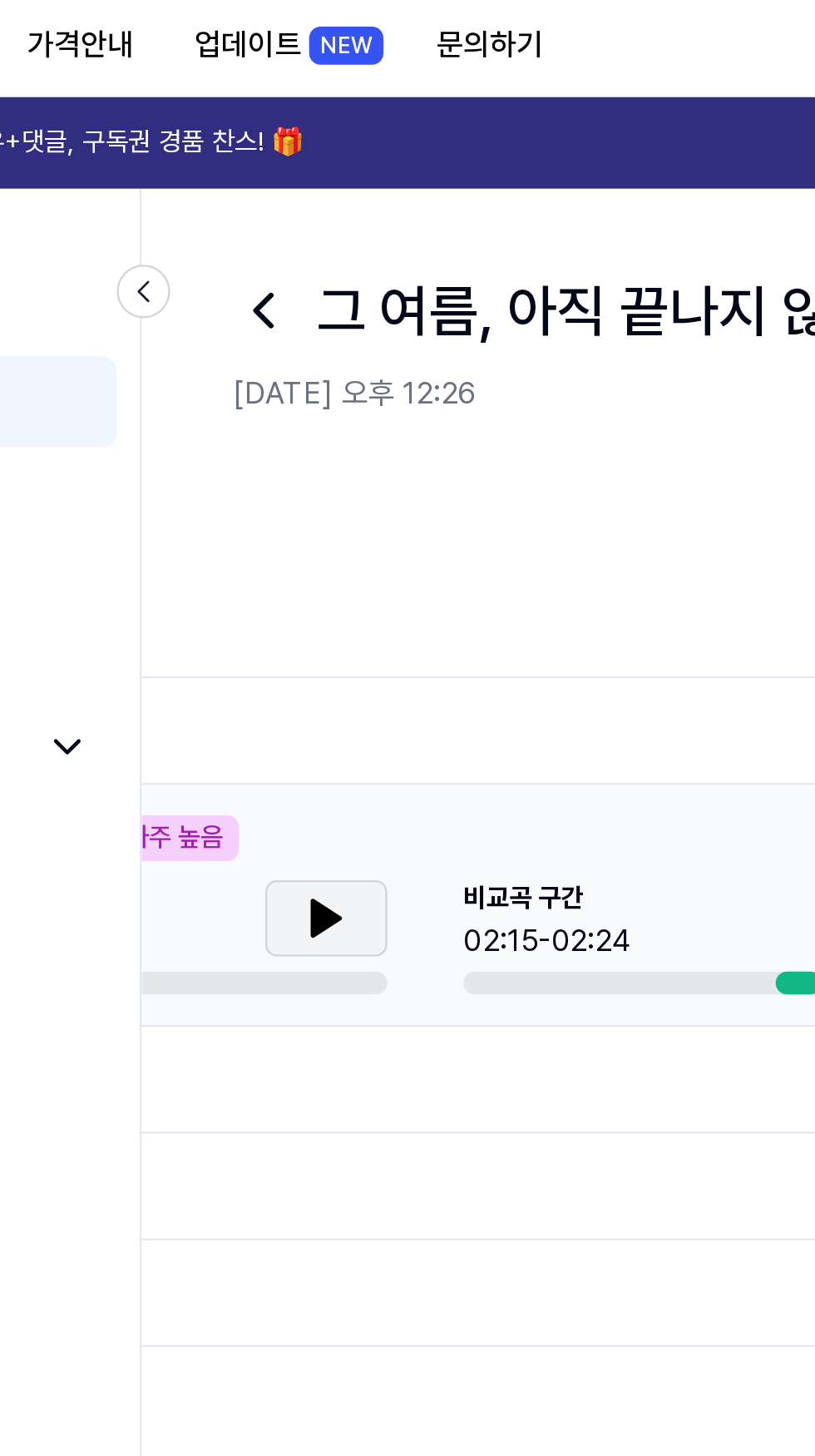
click at [323, 412] on button at bounding box center [314, 405] width 54 height 34
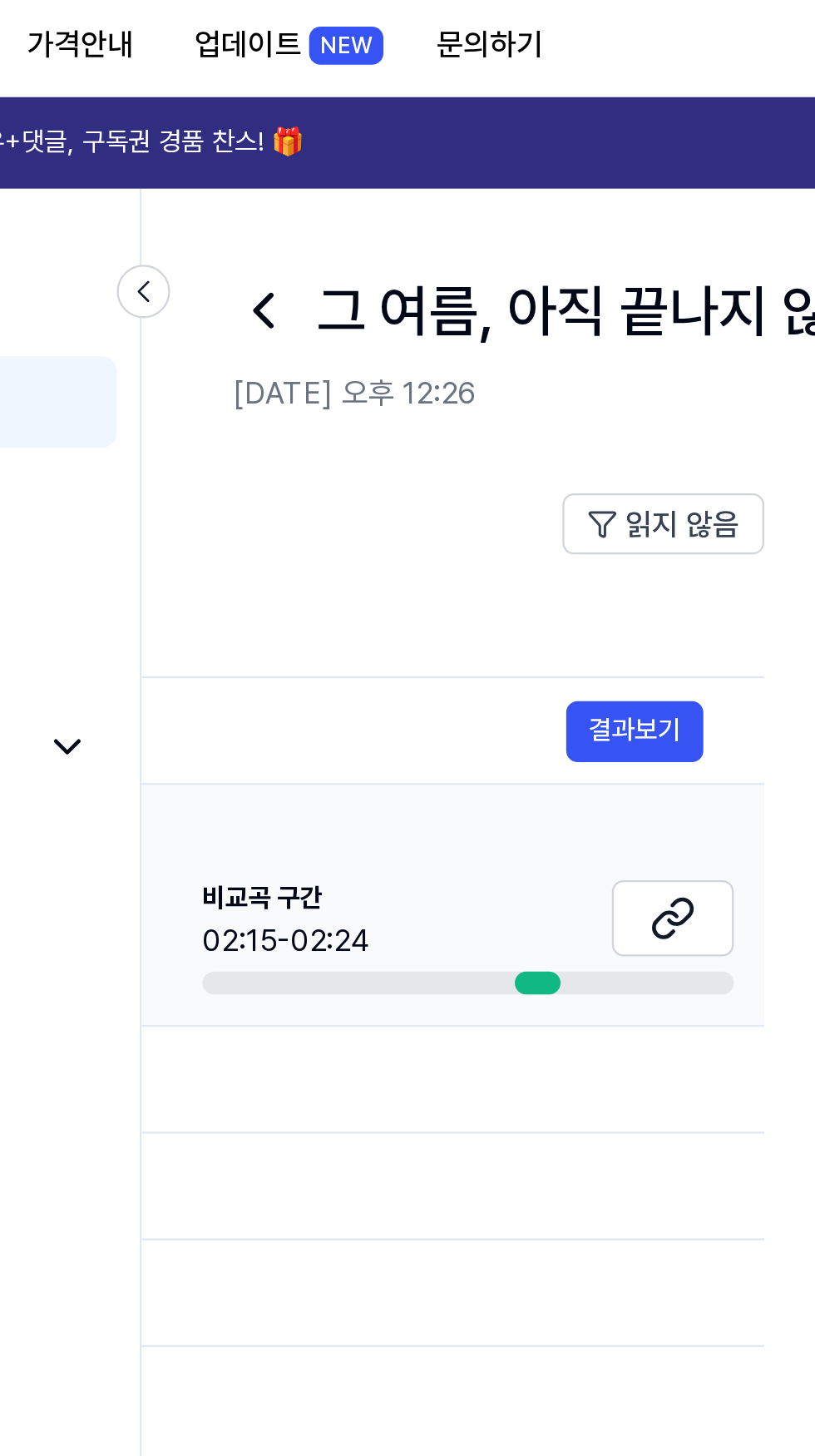
scroll to position [0, 485]
click at [464, 404] on icon at bounding box center [467, 404] width 20 height 20
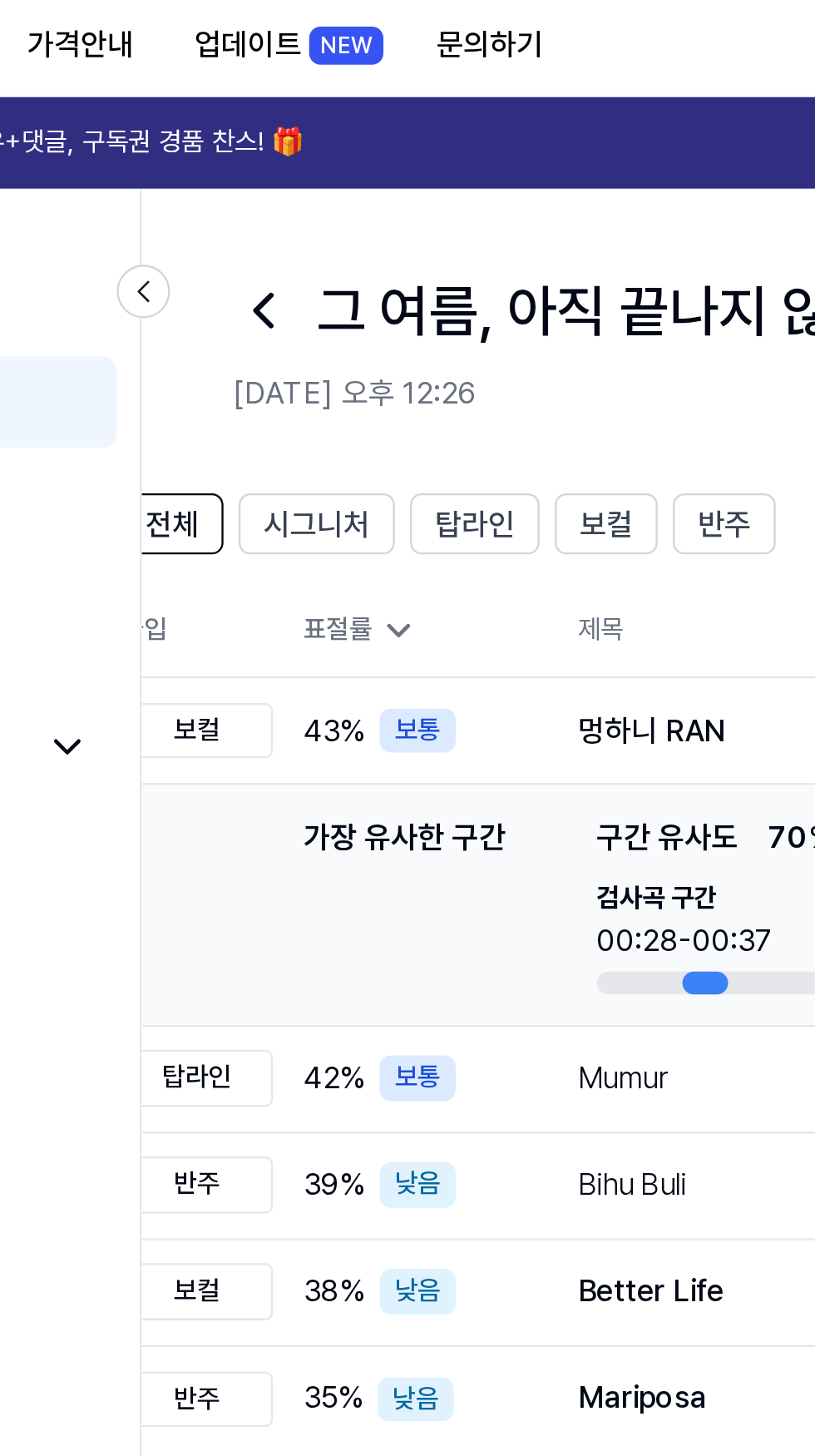
scroll to position [0, 0]
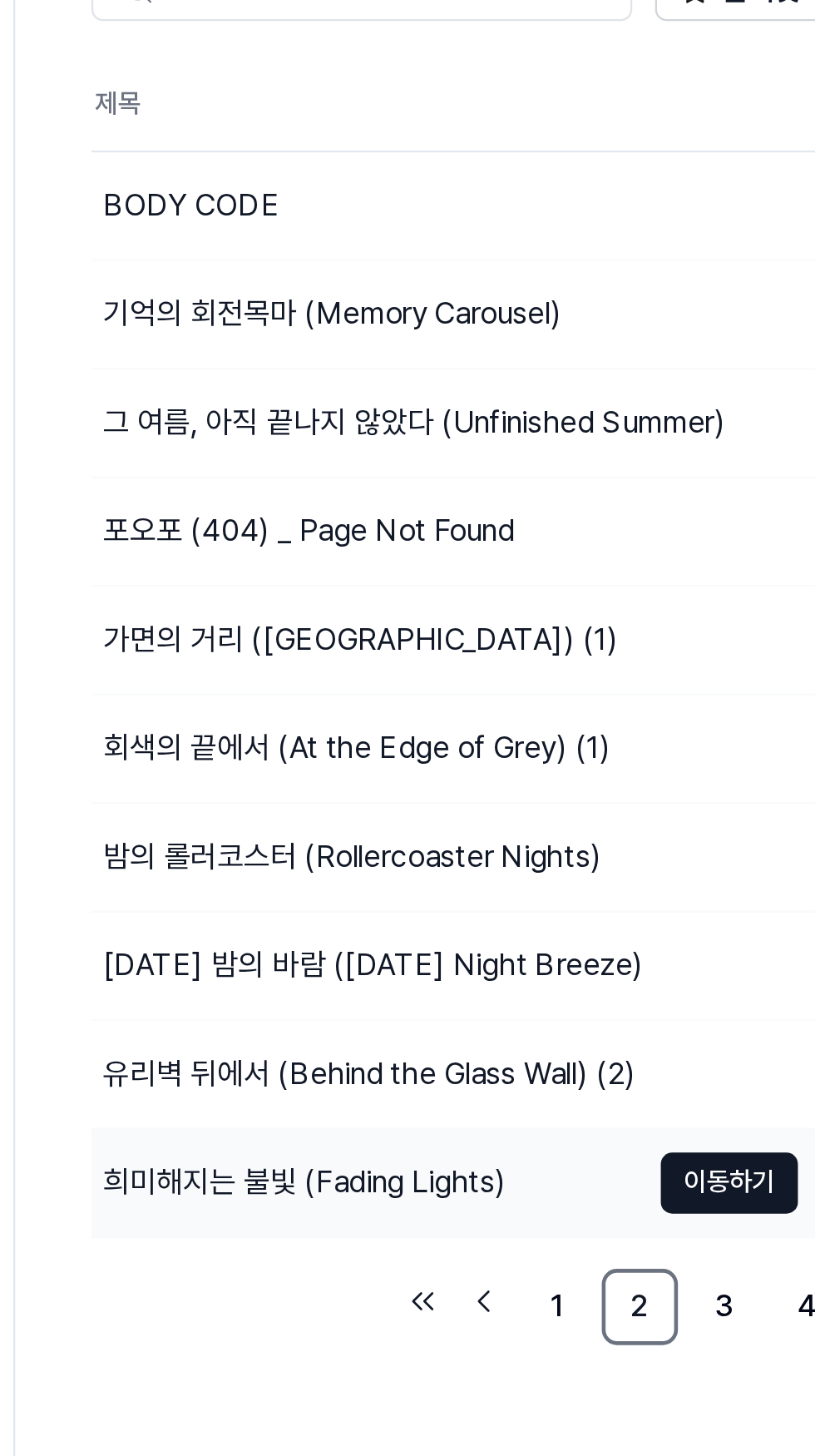
click at [362, 703] on div "희미해지는 불빛 (Fading Lights)" at bounding box center [360, 696] width 176 height 20
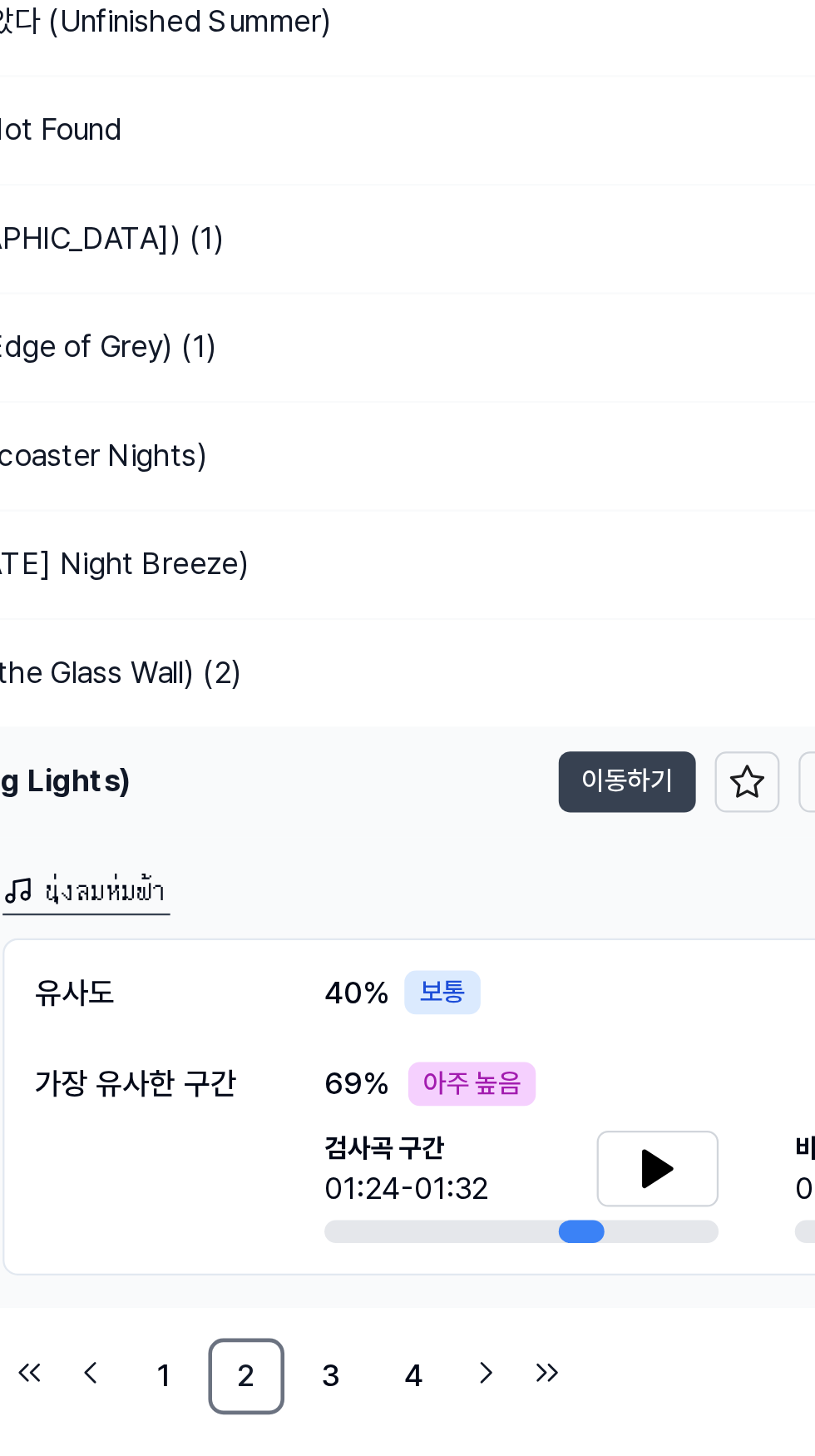
click at [662, 688] on button "이동하기" at bounding box center [672, 696] width 60 height 27
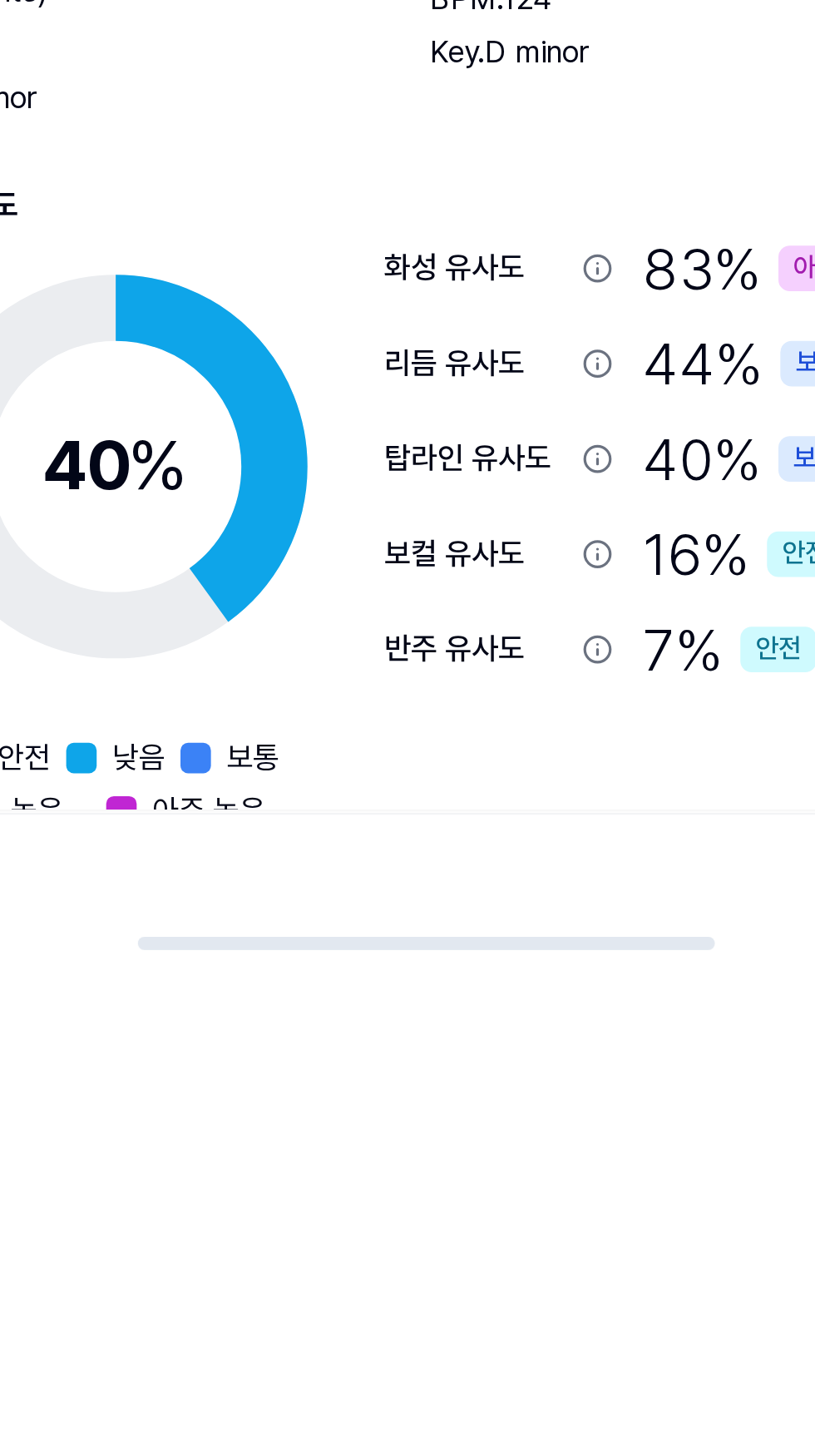
scroll to position [0, 759]
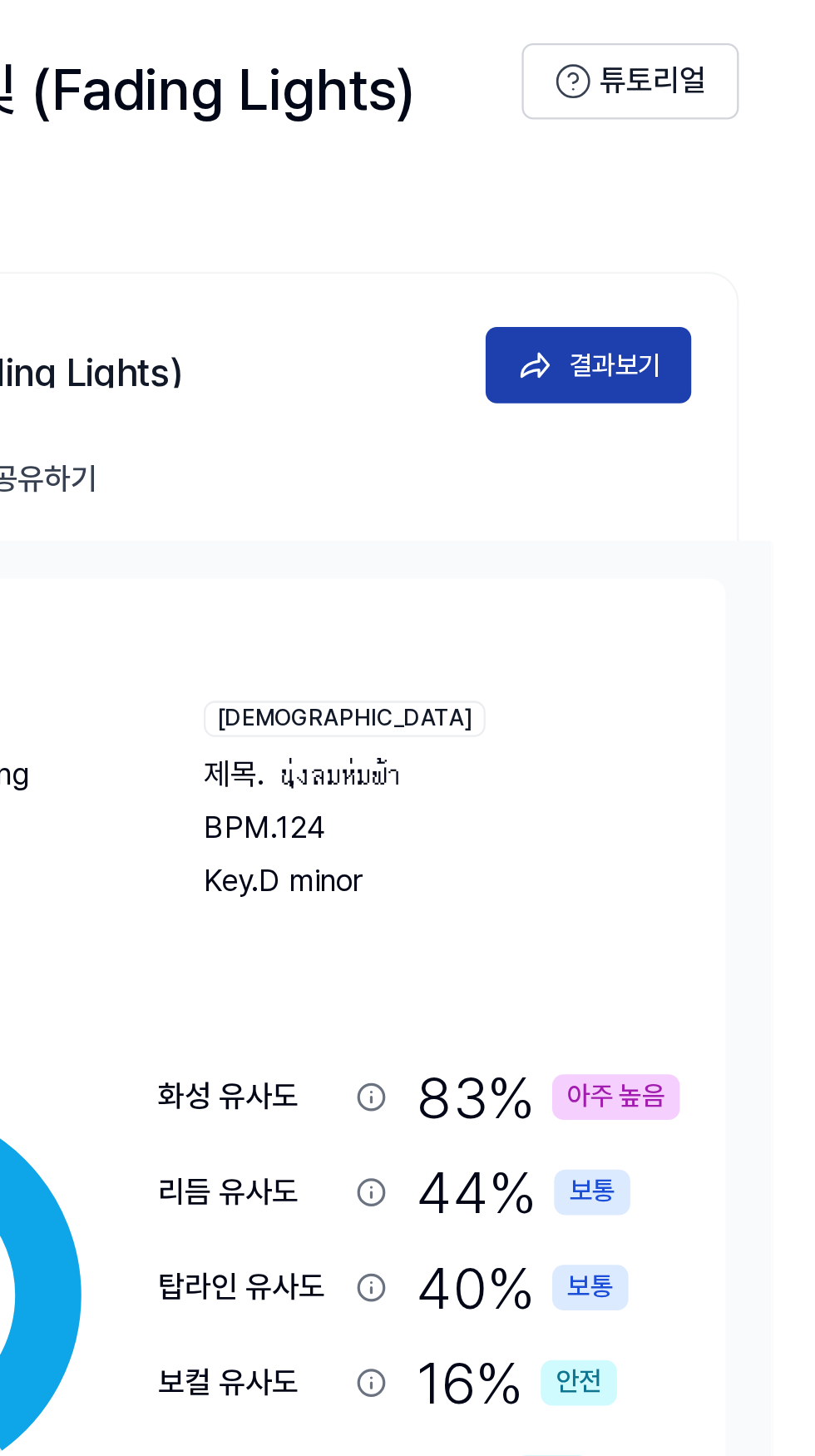
click at [748, 269] on button "결과보기" at bounding box center [716, 260] width 90 height 34
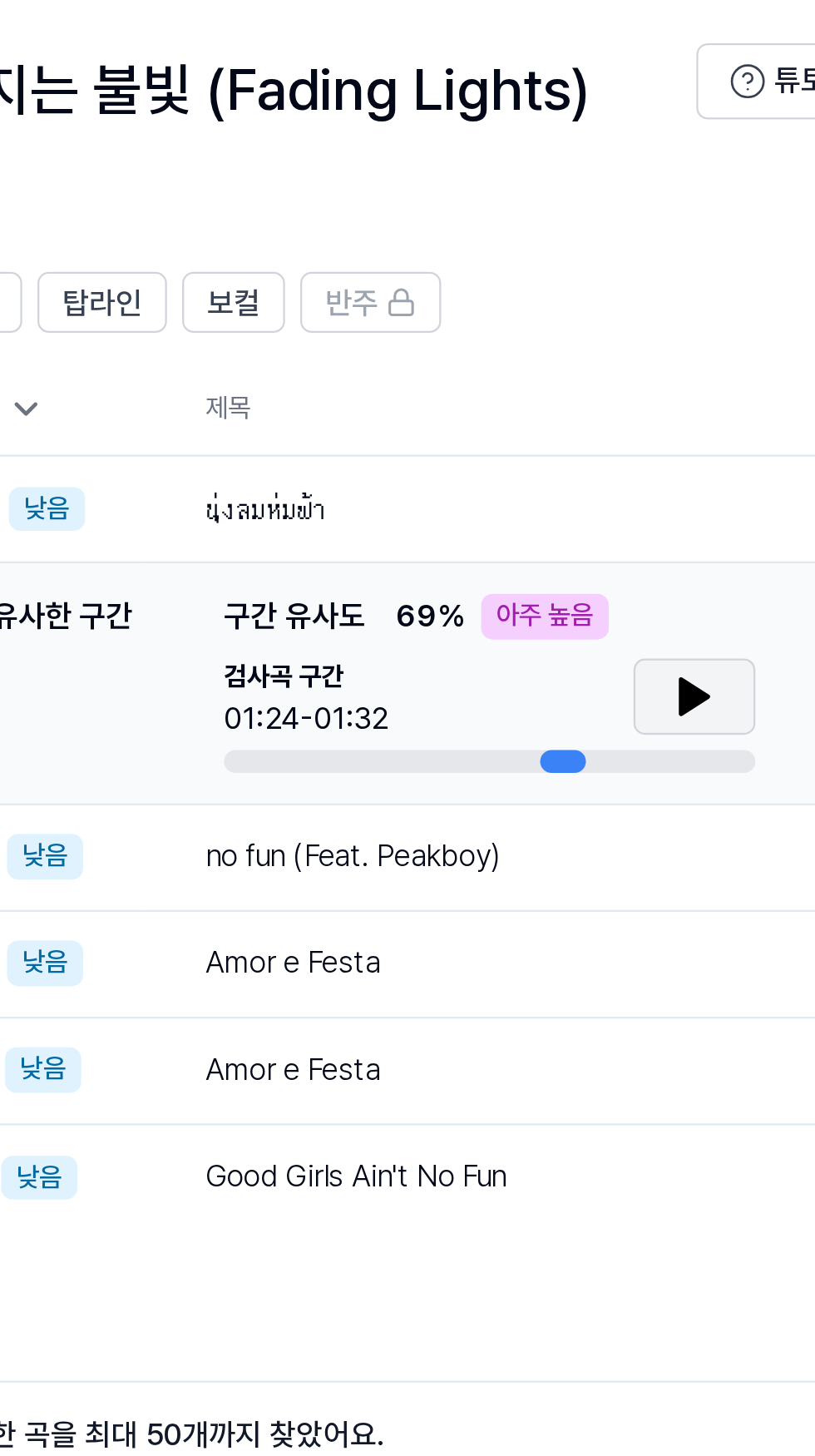
click at [683, 404] on icon at bounding box center [685, 404] width 11 height 15
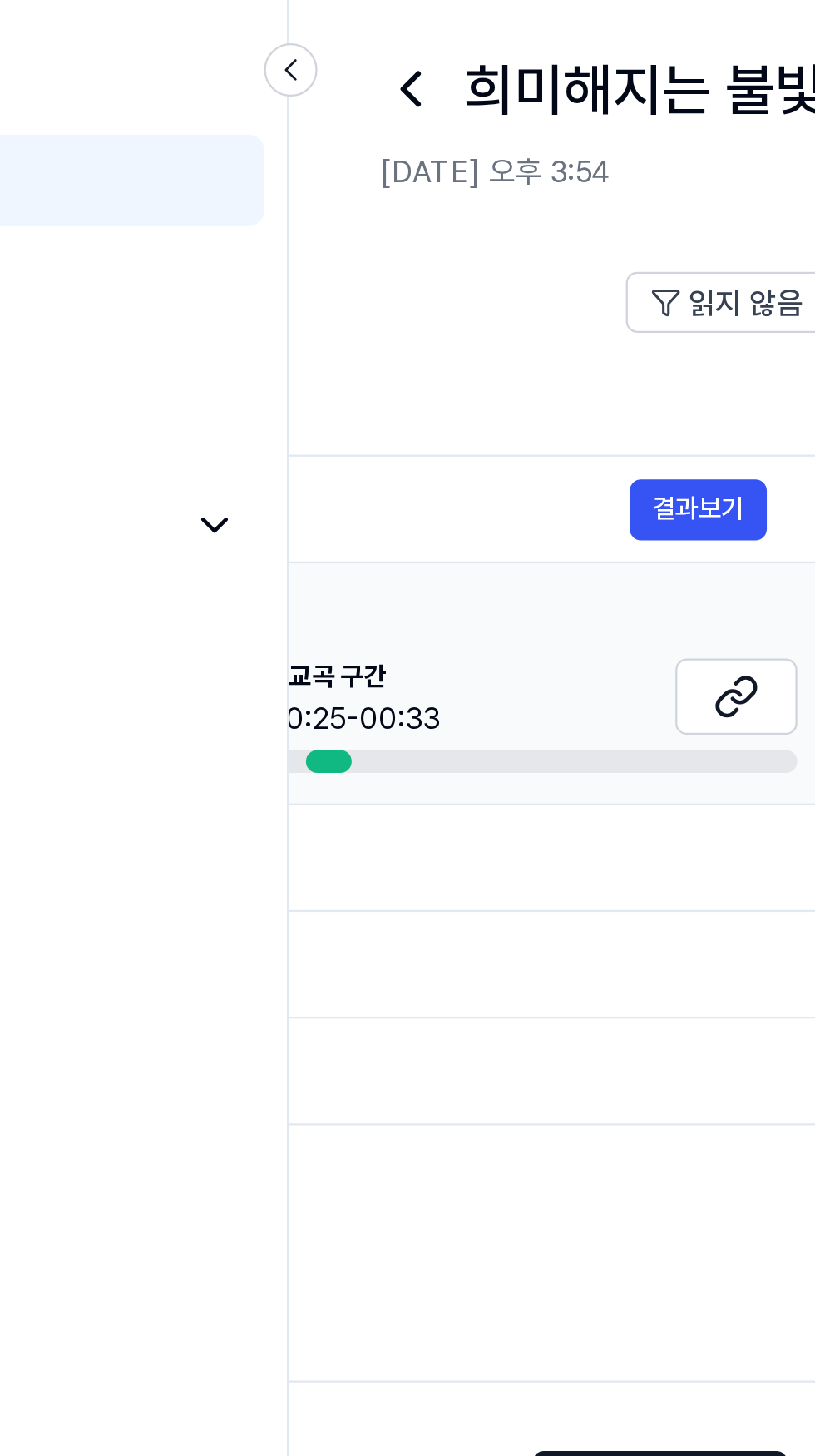
scroll to position [0, 521]
click at [427, 399] on icon at bounding box center [430, 404] width 20 height 20
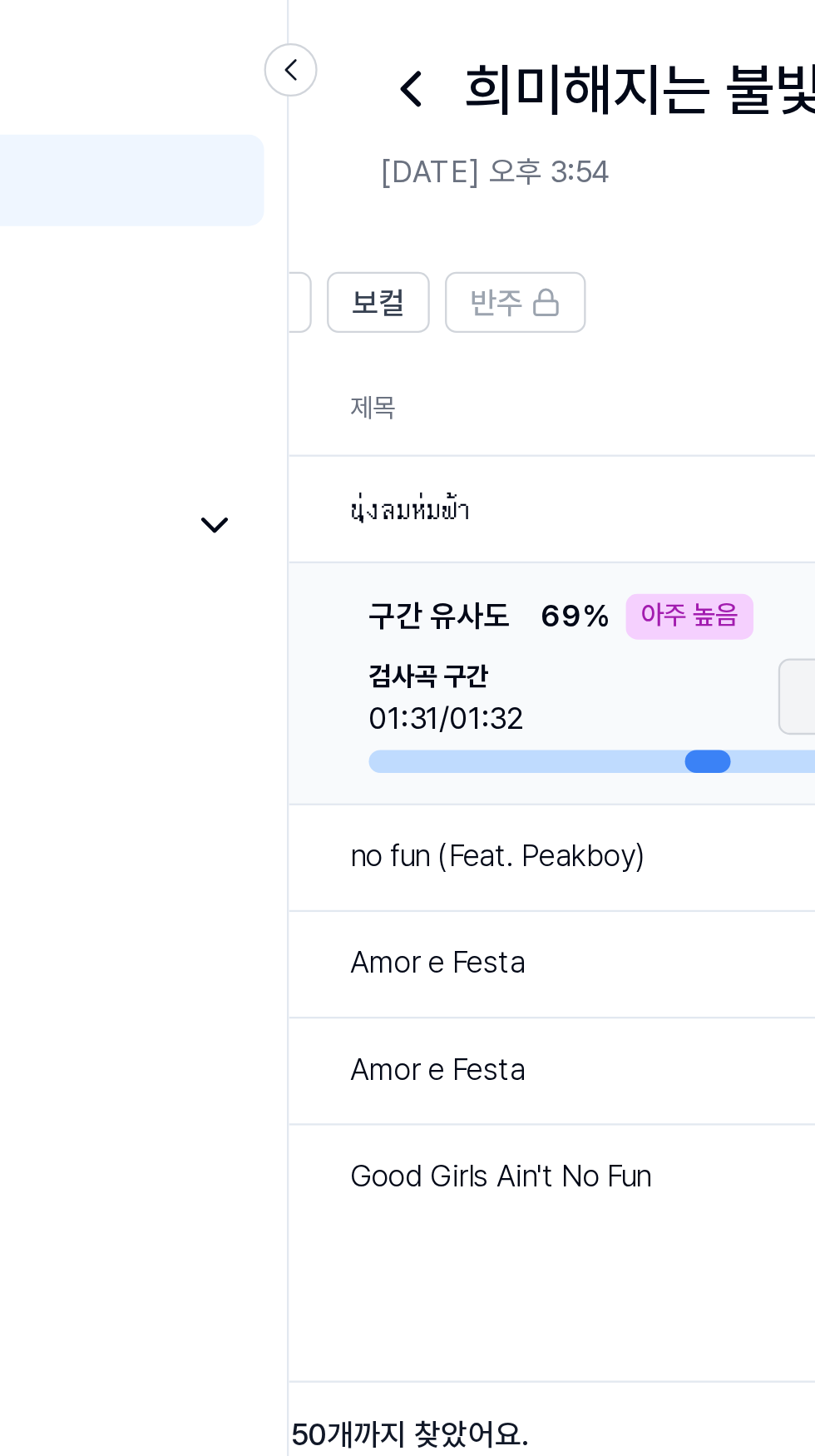
scroll to position [0, 214]
